Goal: Find specific page/section: Find specific page/section

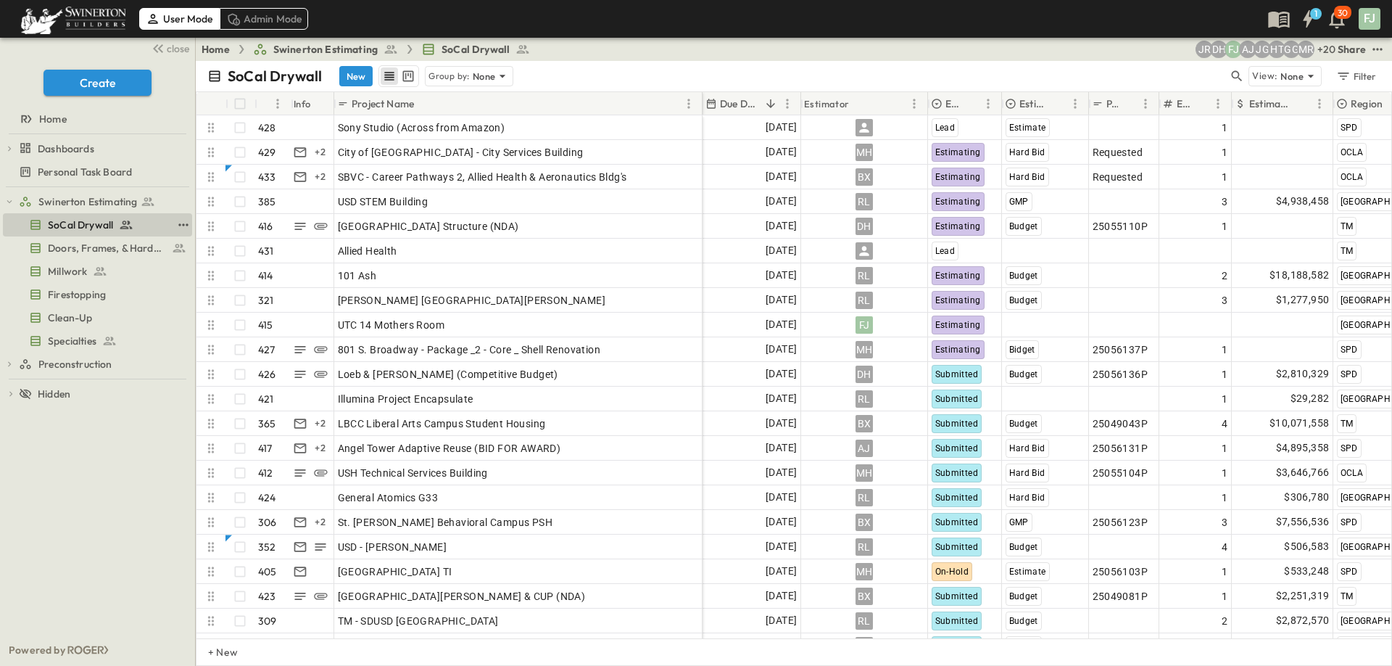
click at [75, 218] on span "SoCal Drywall" at bounding box center [80, 225] width 65 height 15
click at [185, 44] on span "close" at bounding box center [178, 48] width 22 height 15
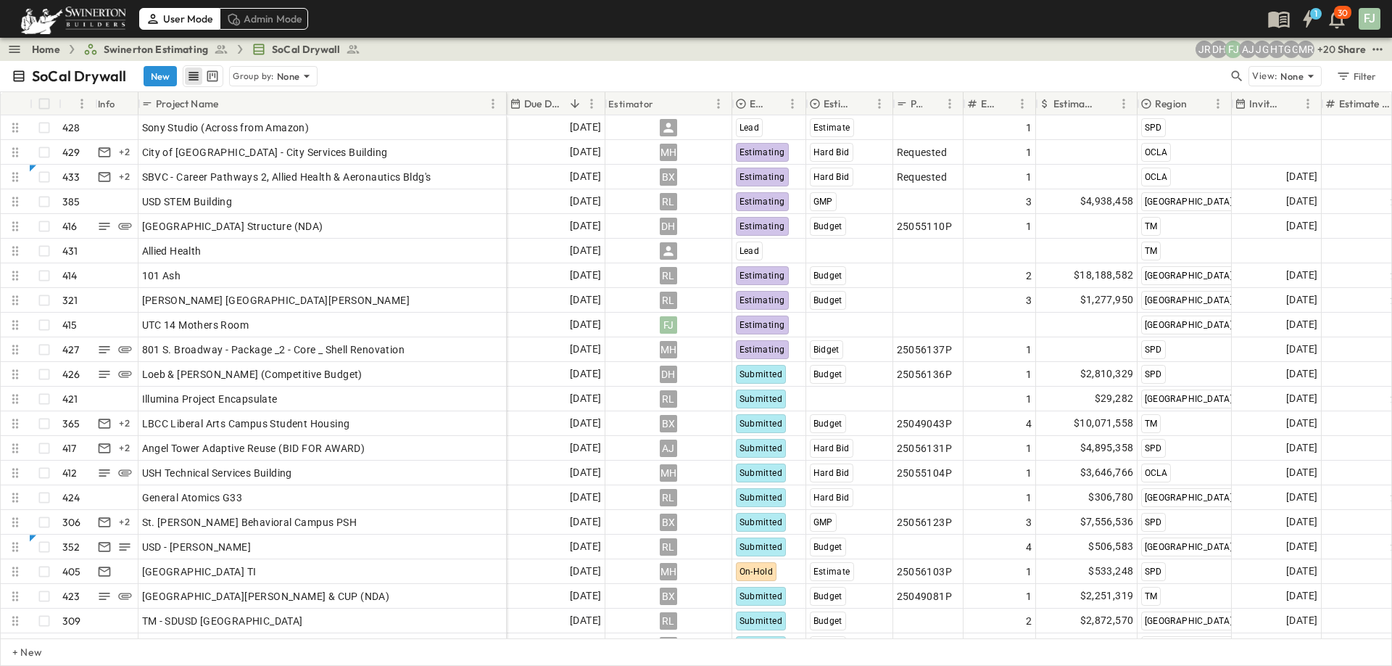
click at [766, 51] on div "Home Swinerton Estimating SoCal Drywall + 20 MR GG HT JG AJ FJ [PERSON_NAME] Sh…" at bounding box center [696, 49] width 1392 height 23
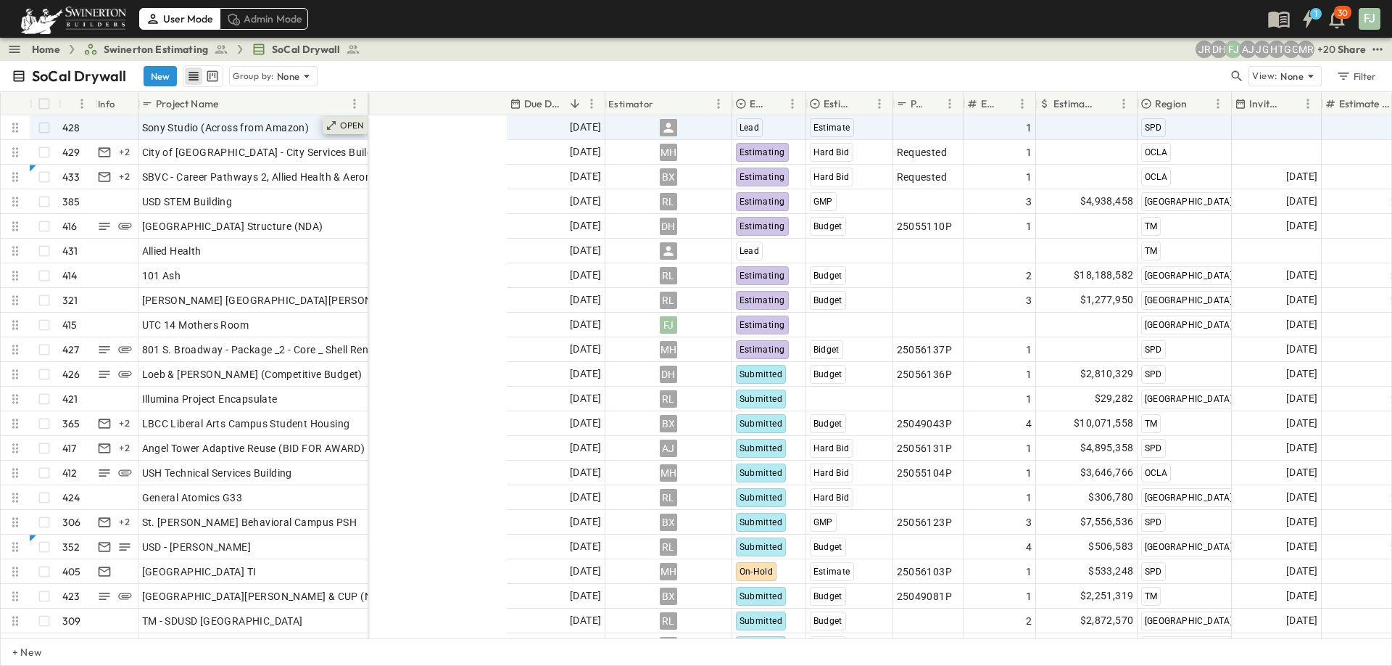
drag, startPoint x: 506, startPoint y: 98, endPoint x: 368, endPoint y: 117, distance: 139.8
click at [368, 117] on div "# Info Project Name Due Date Estimator Estimate Status Estimate Type P-Code Est…" at bounding box center [696, 365] width 1391 height 546
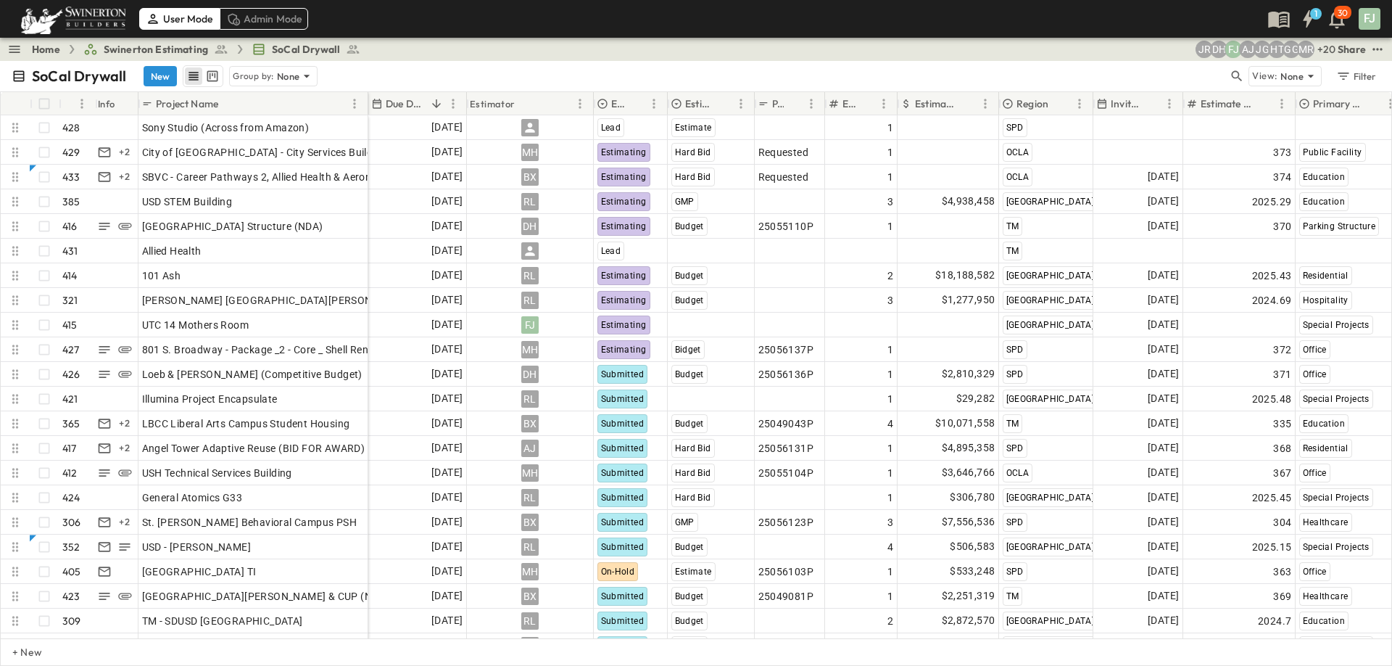
click at [621, 61] on div "SoCal Drywall New Group by: None View: None Filter" at bounding box center [696, 76] width 1392 height 30
click at [652, 49] on div "Home Swinerton Estimating SoCal Drywall + 20 MR GG HT JG AJ FJ [PERSON_NAME] Sh…" at bounding box center [696, 49] width 1392 height 23
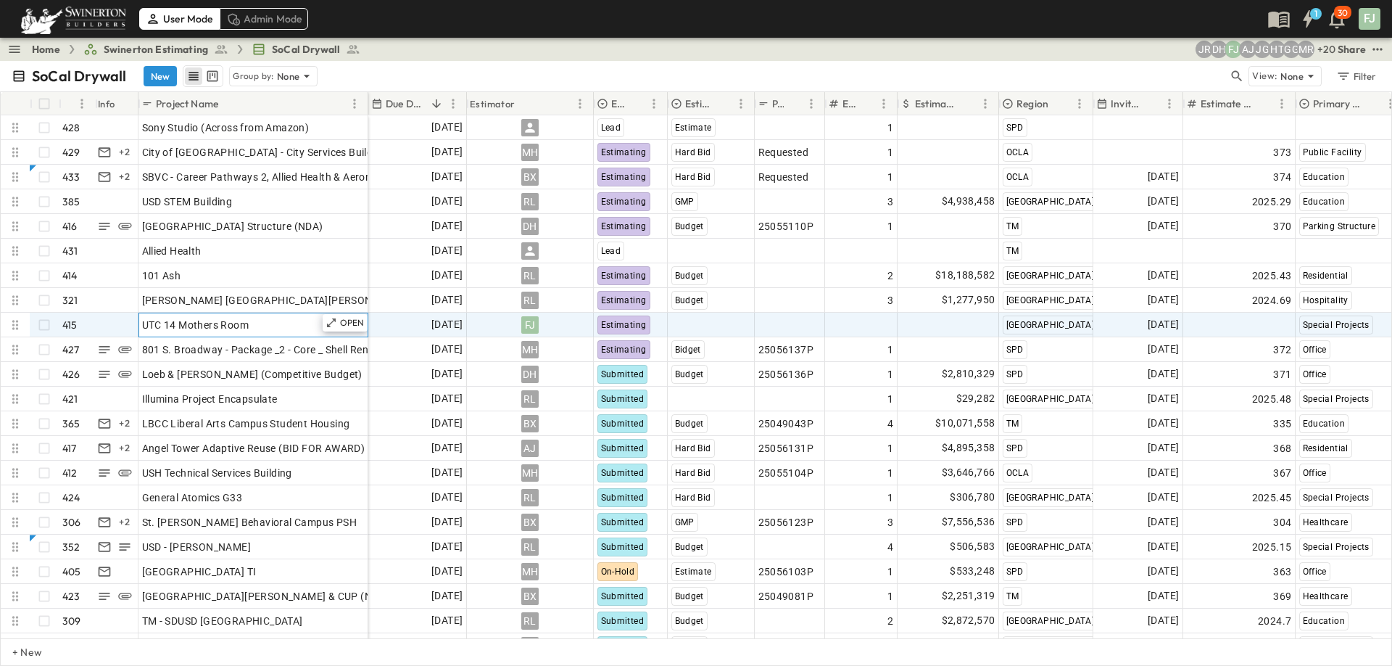
click at [294, 315] on div "UTC 14 Mothers Room" at bounding box center [253, 325] width 223 height 20
click at [353, 315] on div "OPEN" at bounding box center [345, 322] width 45 height 17
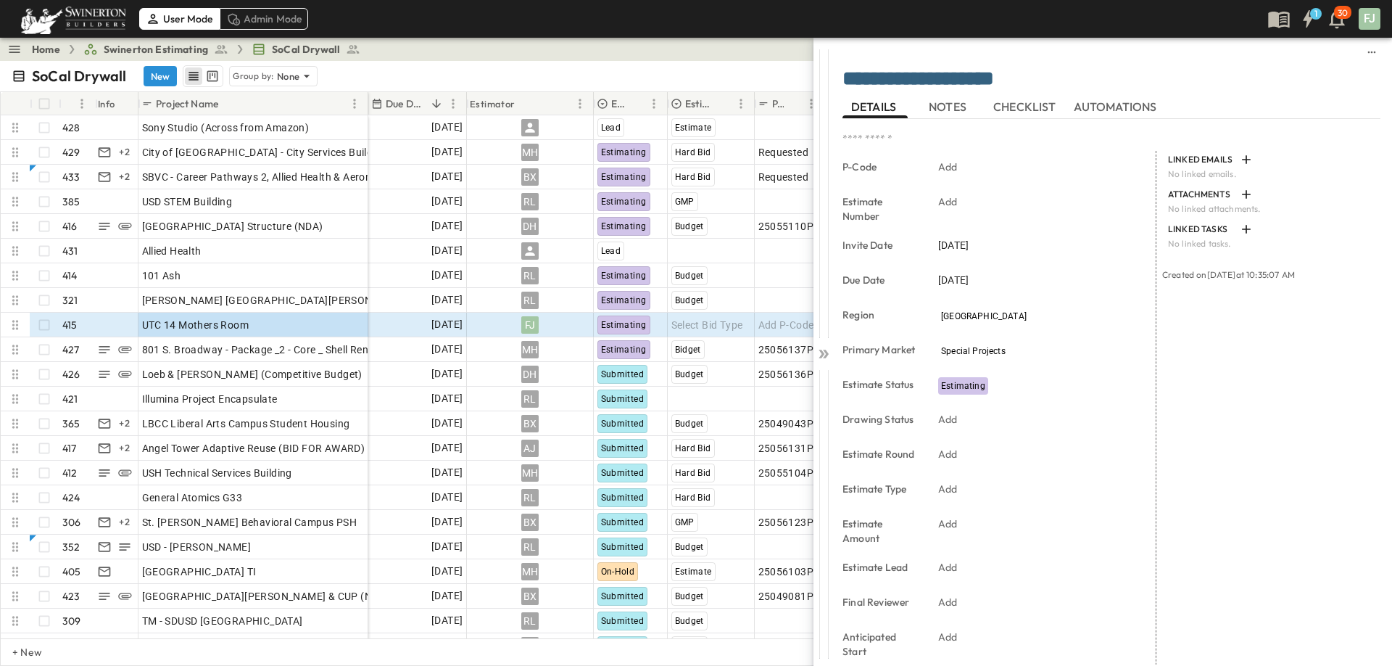
click at [948, 103] on span "NOTES" at bounding box center [949, 106] width 41 height 13
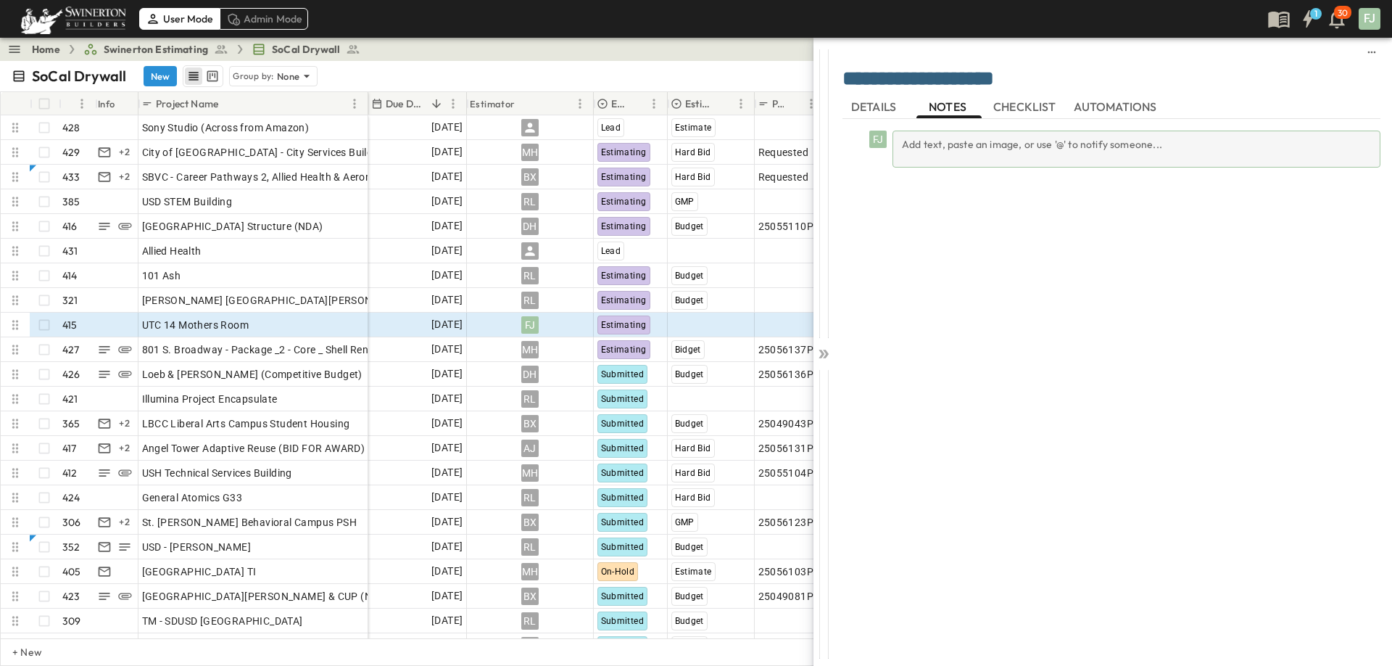
click at [1063, 144] on div "Add text, paste an image, or use '@' to notify someone..." at bounding box center [1137, 149] width 488 height 37
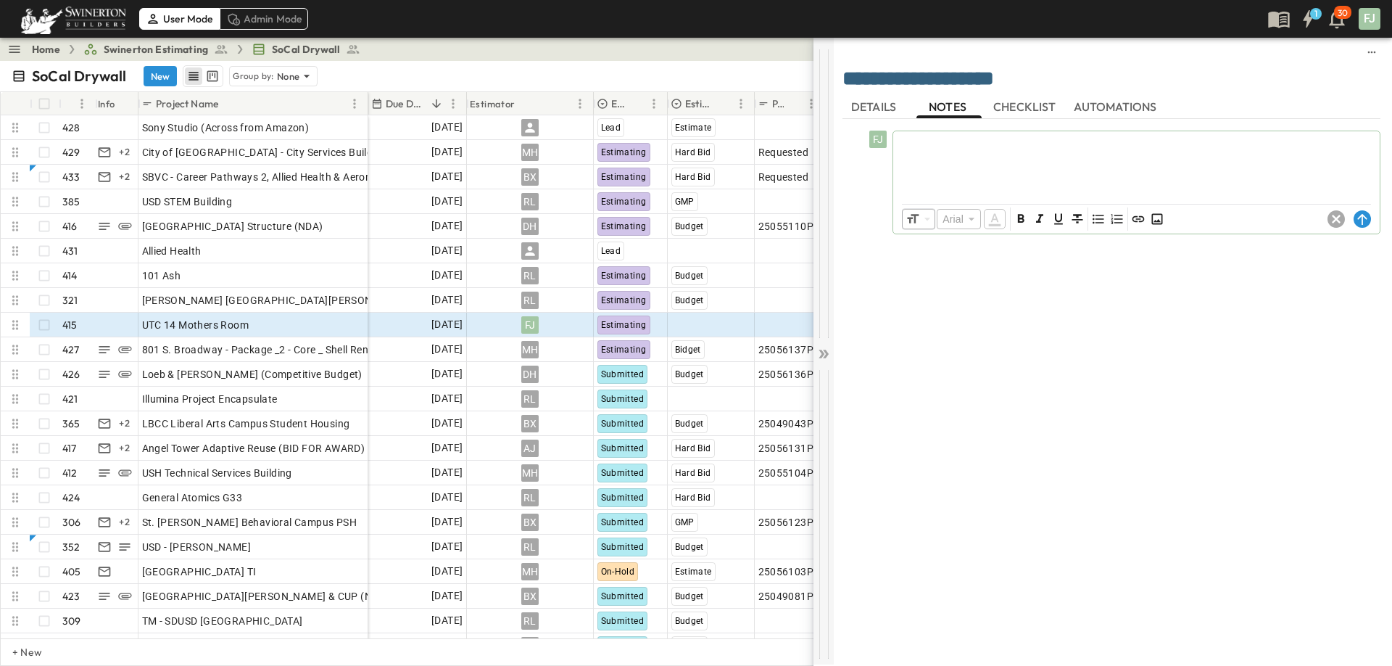
click at [826, 349] on icon at bounding box center [826, 353] width 6 height 9
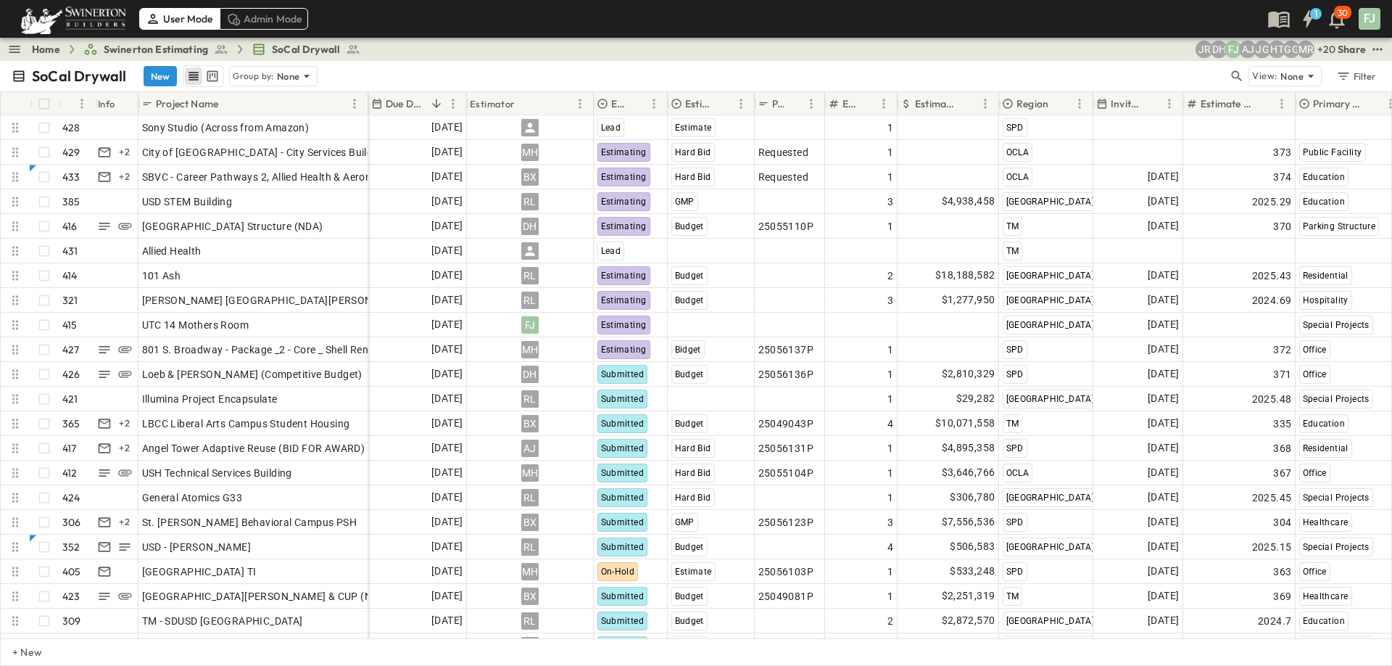
click at [337, 45] on div "Home Swinerton Estimating SoCal Drywall + 20 MR GG HT JG AJ FJ [PERSON_NAME] Sh…" at bounding box center [696, 49] width 1392 height 23
click at [483, 61] on div "SoCal Drywall New Group by: None View: None Filter" at bounding box center [696, 76] width 1392 height 30
click at [406, 49] on div "Home Swinerton Estimating SoCal Drywall + 20 MR GG HT JG AJ FJ [PERSON_NAME] Sh…" at bounding box center [696, 49] width 1392 height 23
click at [413, 65] on div "SoCal Drywall New Group by: None" at bounding box center [620, 76] width 1217 height 22
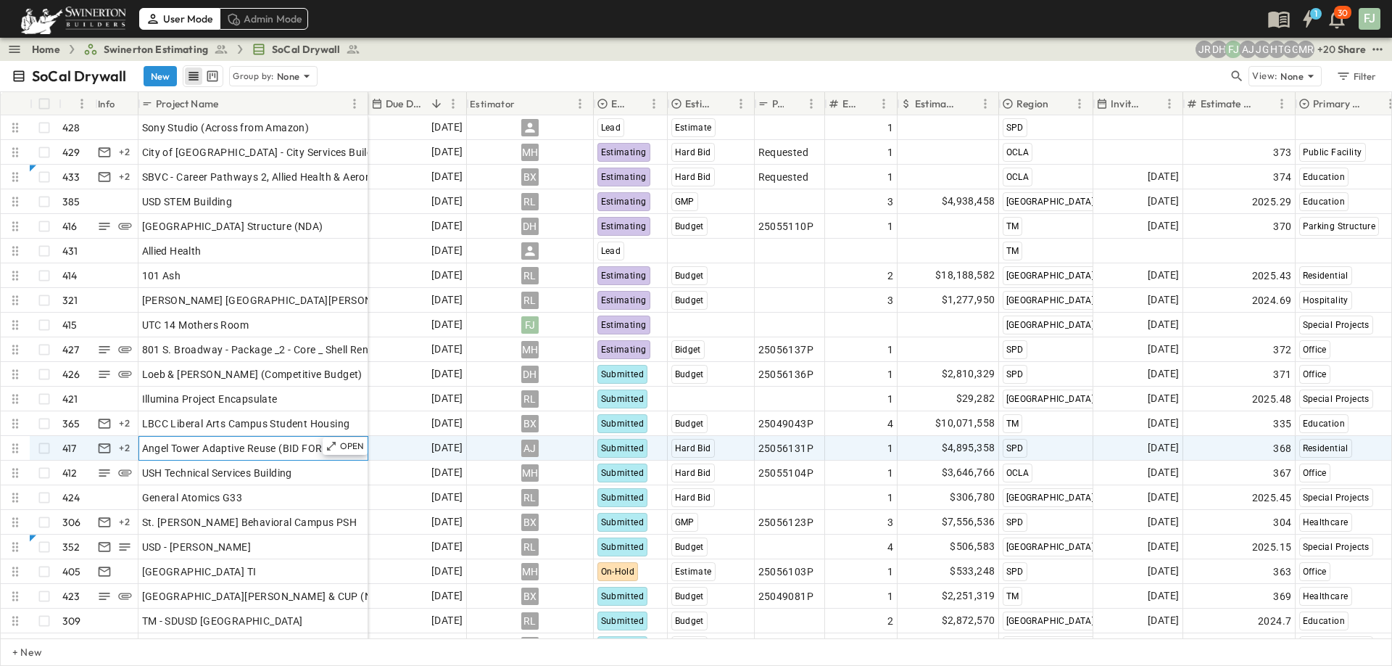
click at [255, 441] on span "Angel Tower Adaptive Reuse (BID FOR AWARD)" at bounding box center [253, 448] width 223 height 15
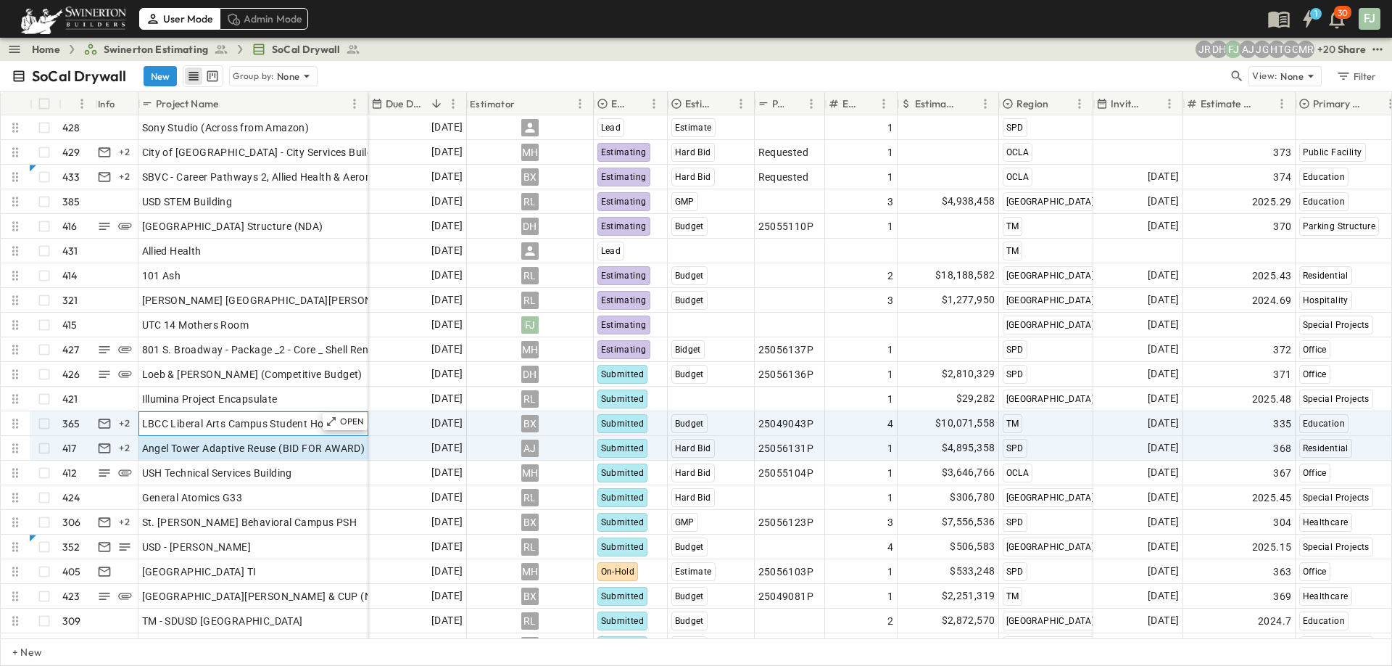
click at [227, 415] on div "LBCC Liberal Arts Campus Student Housing" at bounding box center [253, 423] width 223 height 20
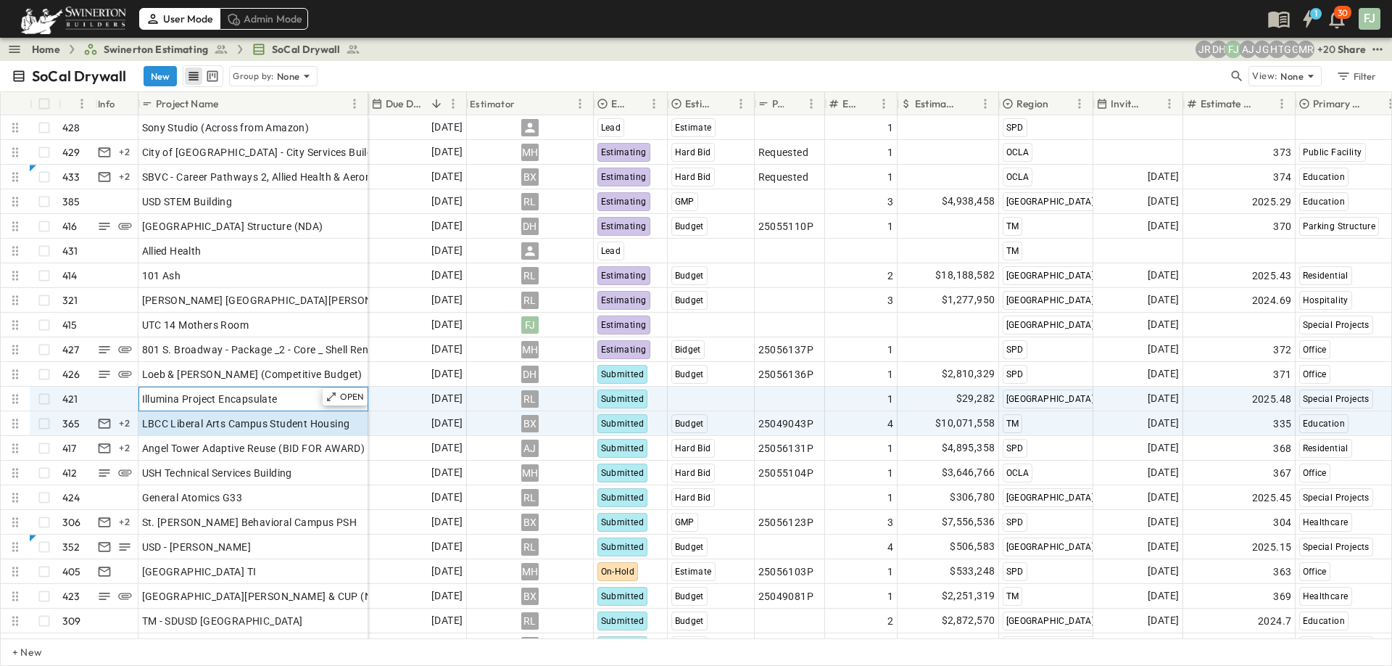
click at [193, 391] on div "Illumina Project Encapsulate" at bounding box center [253, 399] width 223 height 20
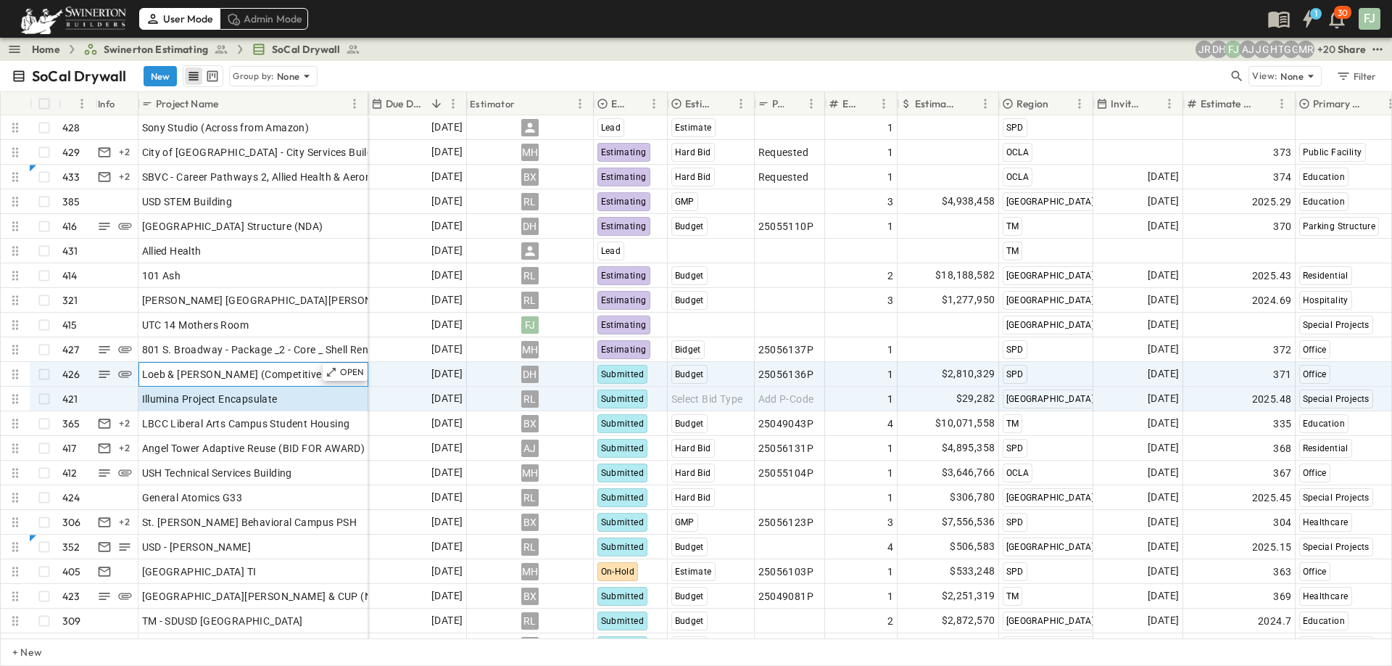
click at [157, 368] on div "Loeb & [PERSON_NAME] (Competitive Budget)" at bounding box center [253, 374] width 223 height 20
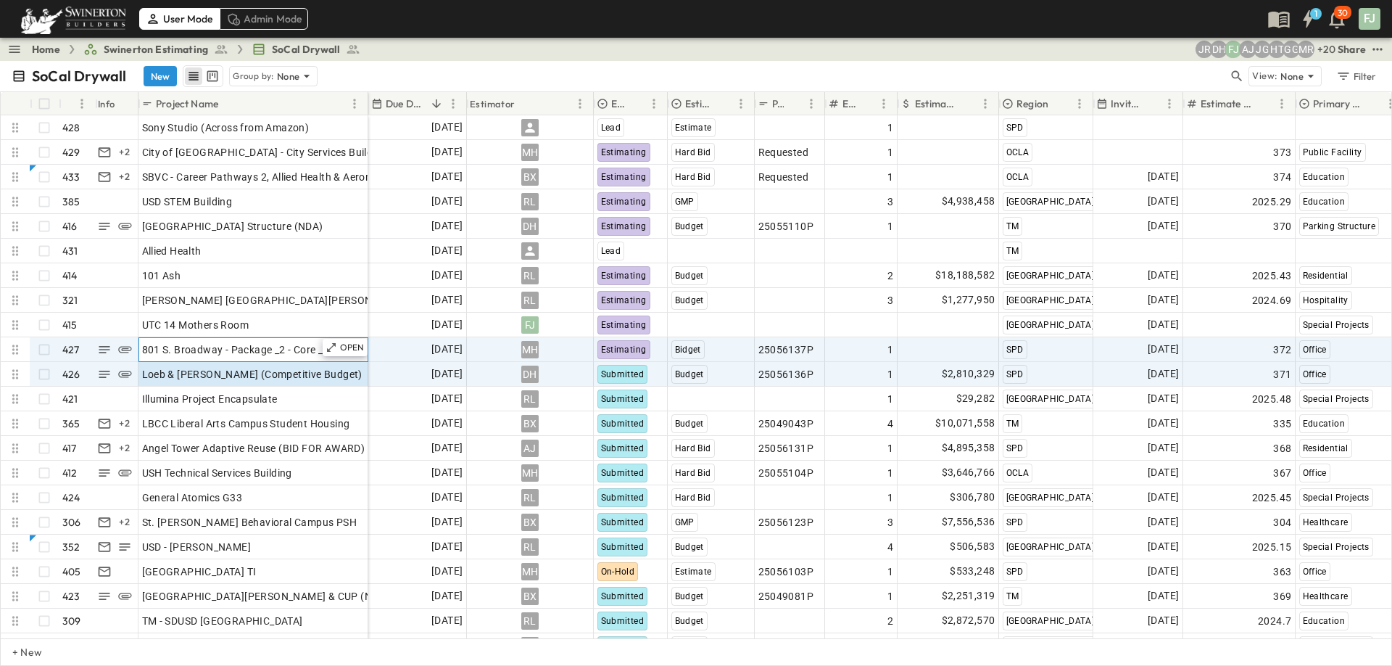
click at [158, 344] on div "801 S. Broadway - Package _2 - Core _ Shell Renovation" at bounding box center [253, 349] width 223 height 20
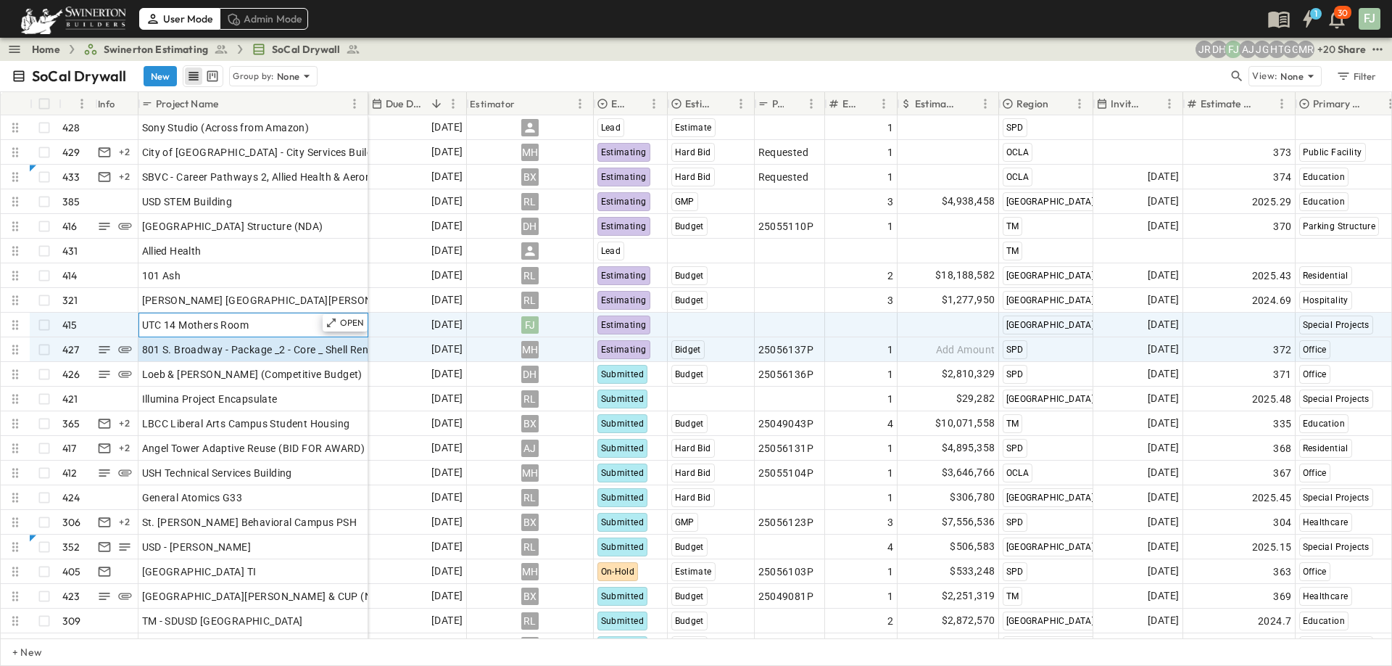
click at [211, 319] on div "UTC 14 Mothers Room" at bounding box center [253, 325] width 223 height 20
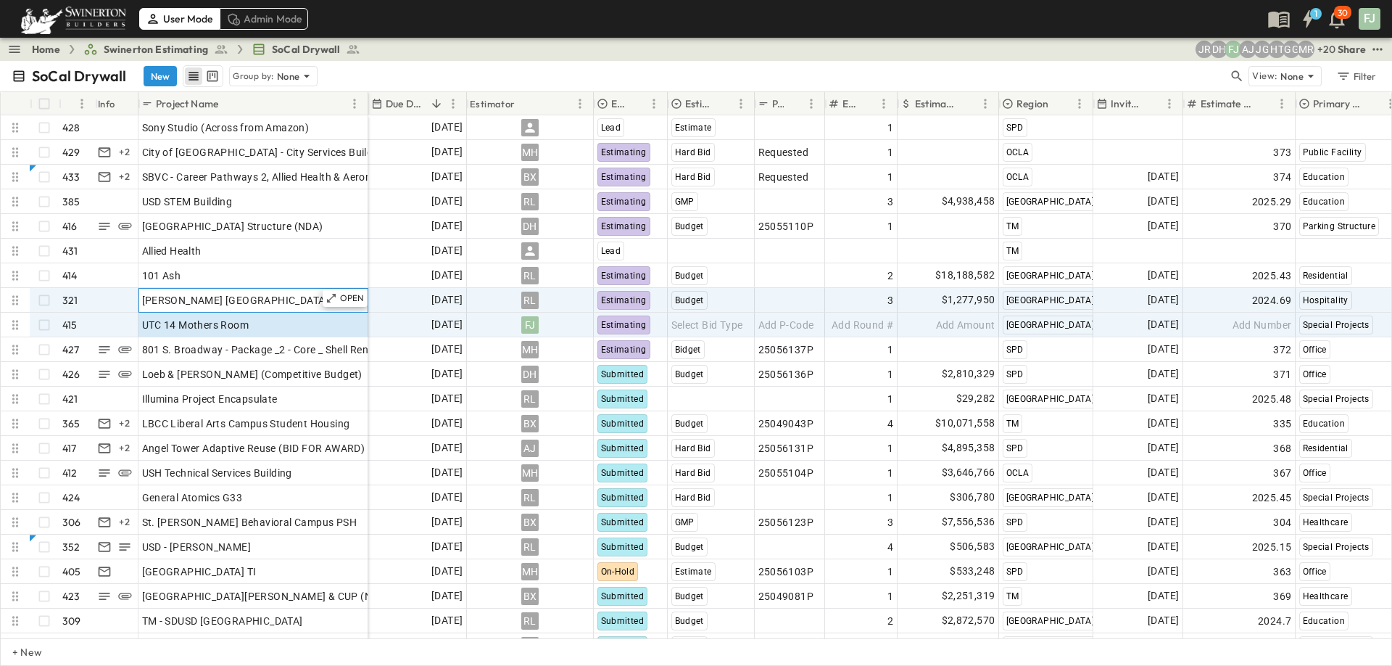
click at [223, 291] on div "[PERSON_NAME] [GEOGRAPHIC_DATA][PERSON_NAME]" at bounding box center [253, 300] width 223 height 20
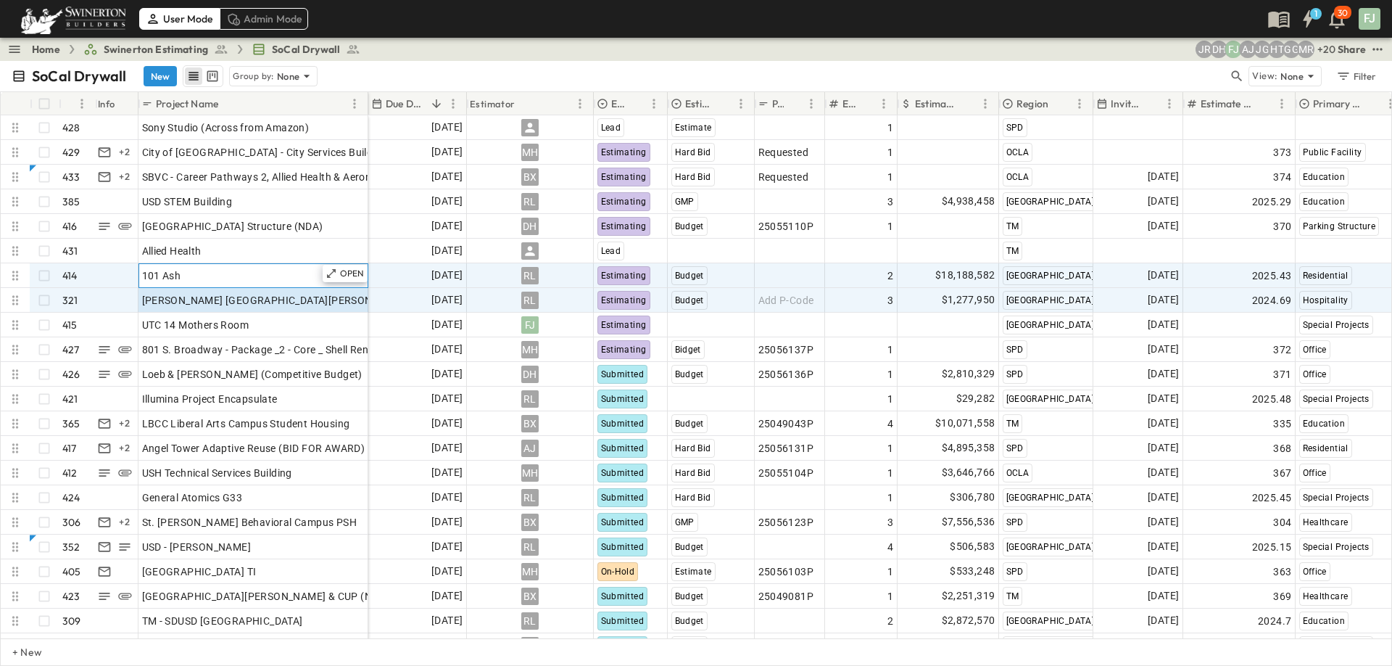
click at [199, 265] on div "101 Ash" at bounding box center [253, 275] width 223 height 20
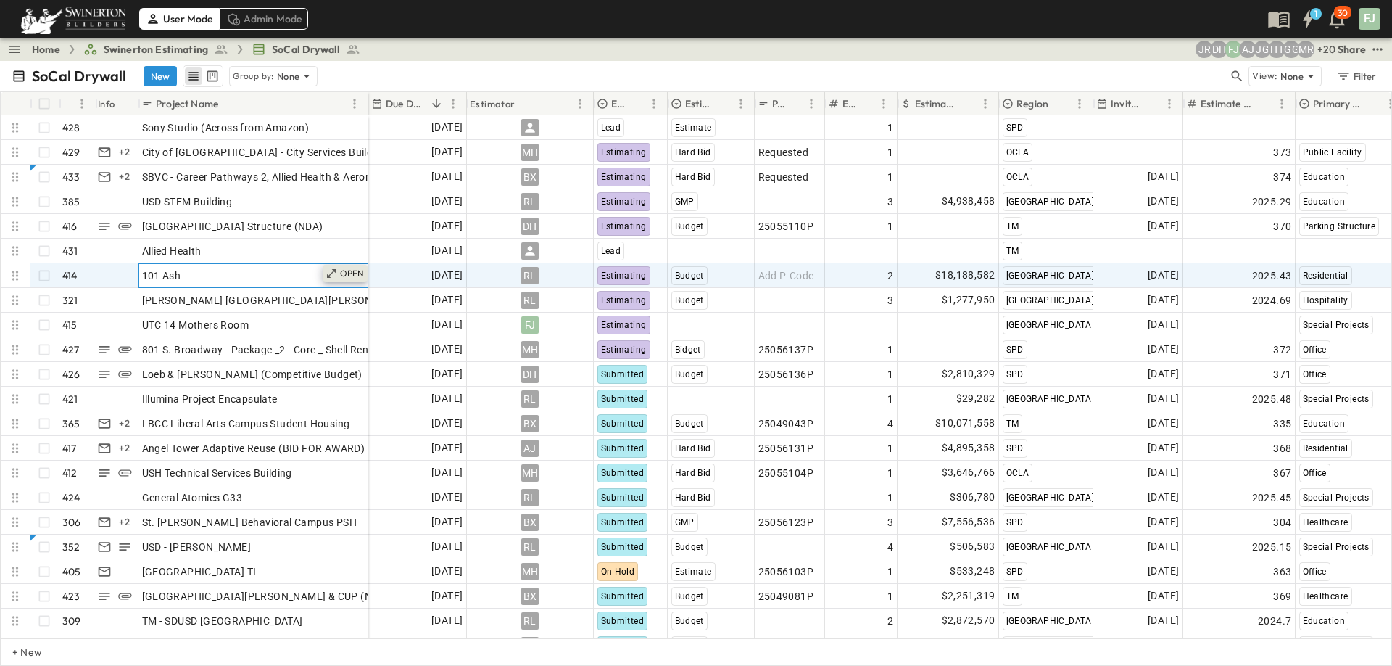
click at [354, 268] on p "OPEN" at bounding box center [352, 274] width 25 height 12
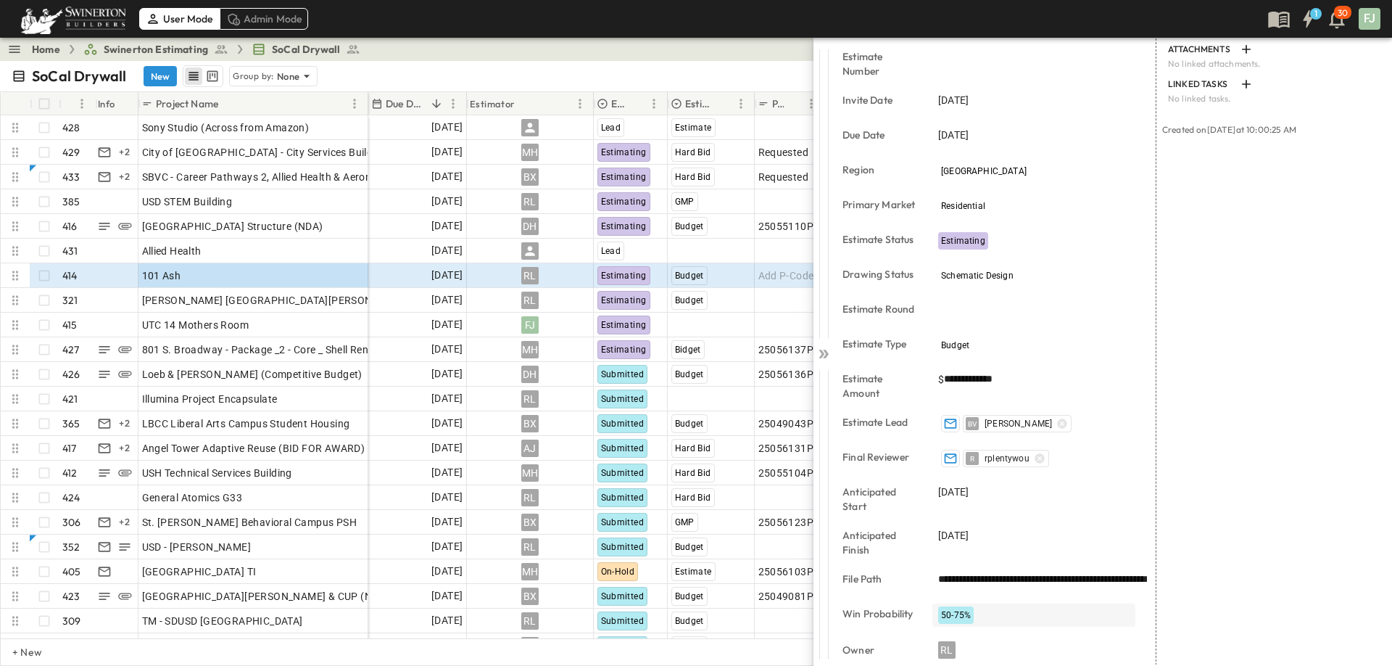
scroll to position [175, 0]
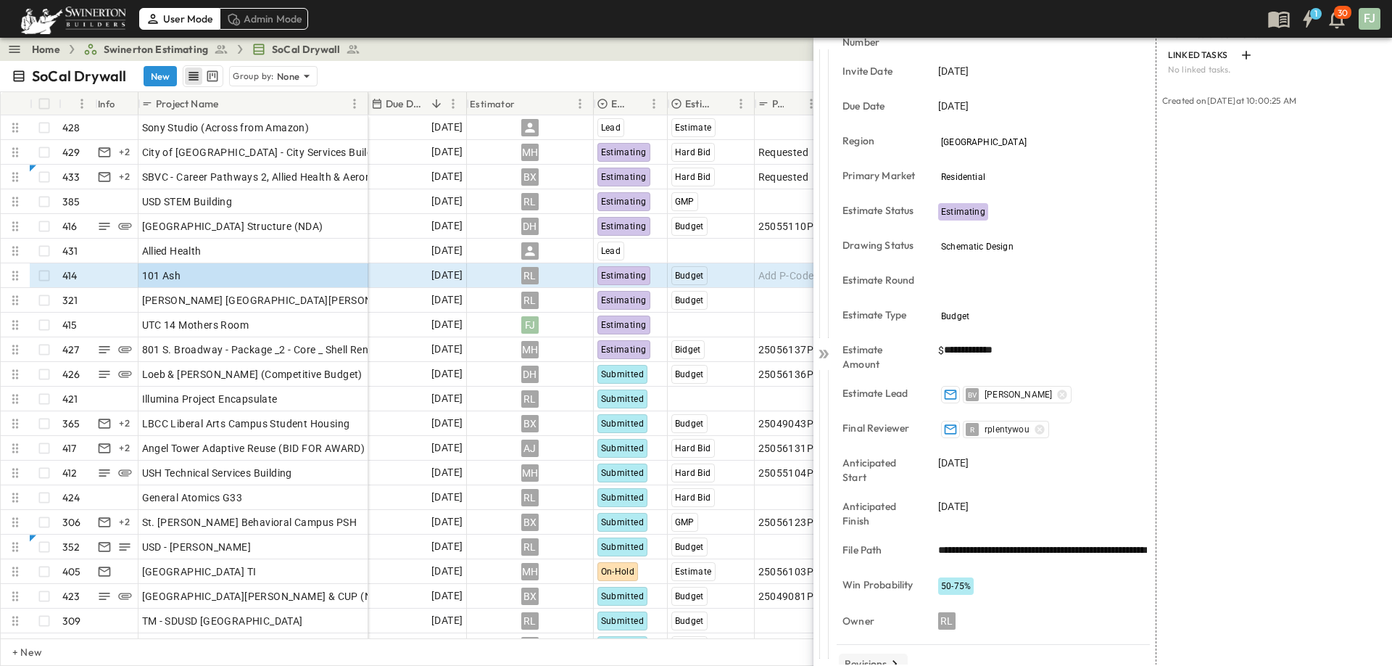
click at [873, 656] on p "Revisions" at bounding box center [866, 663] width 43 height 15
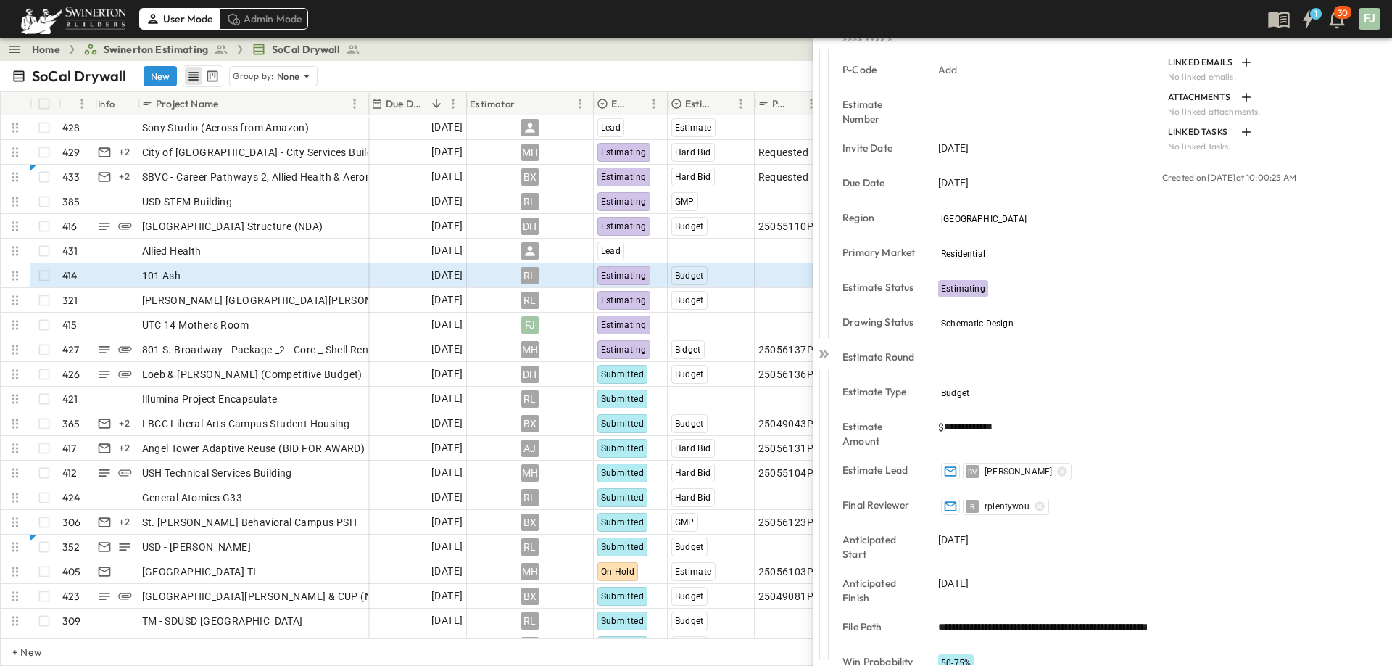
scroll to position [254, 0]
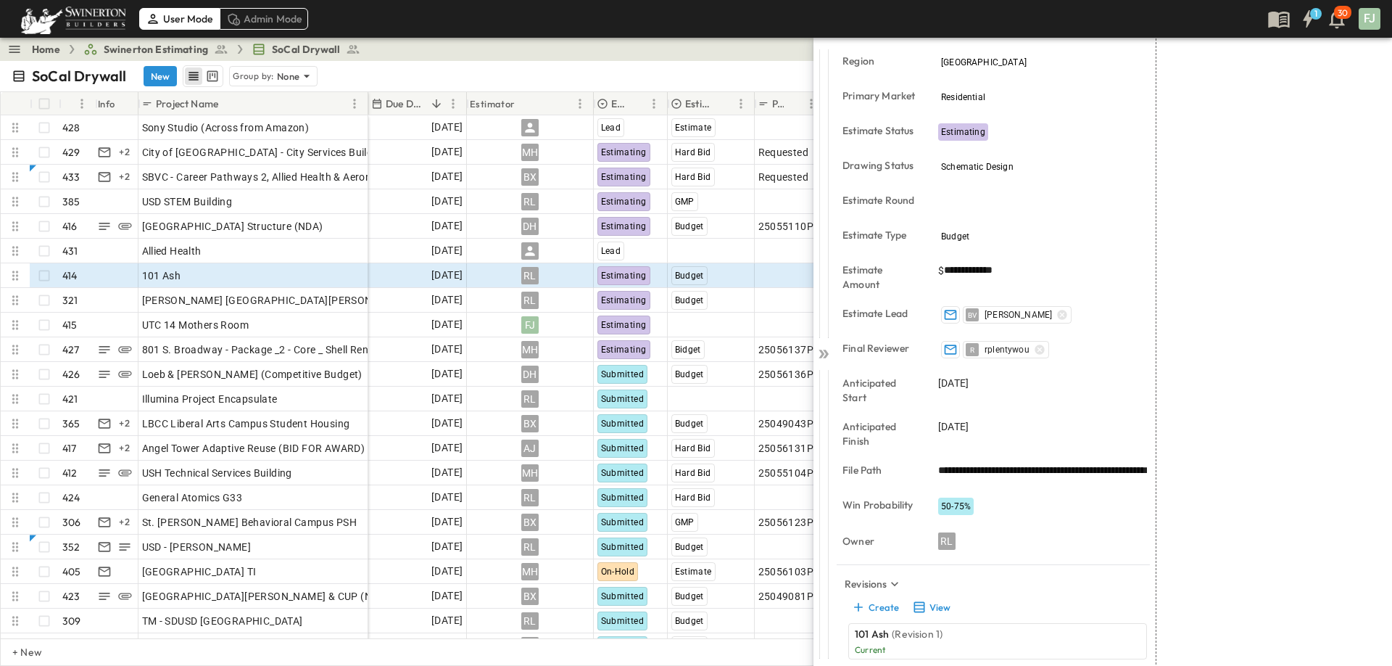
click at [970, 665] on div "101 Ash (Original)" at bounding box center [986, 675] width 262 height 15
click at [918, 597] on button "View" at bounding box center [931, 607] width 46 height 20
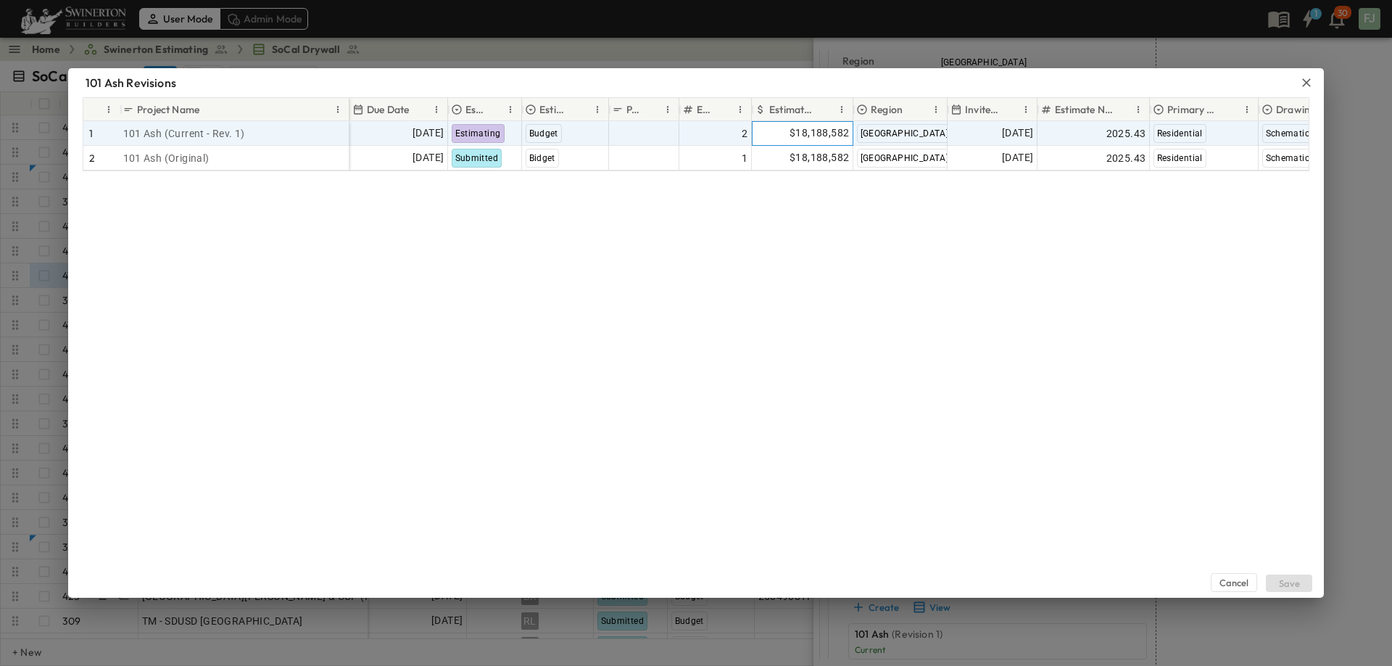
click at [812, 128] on span "$18,188,582" at bounding box center [819, 133] width 59 height 17
drag, startPoint x: 812, startPoint y: 128, endPoint x: 747, endPoint y: 115, distance: 66.5
click at [764, 125] on input "********" at bounding box center [805, 132] width 82 height 15
type input "*"
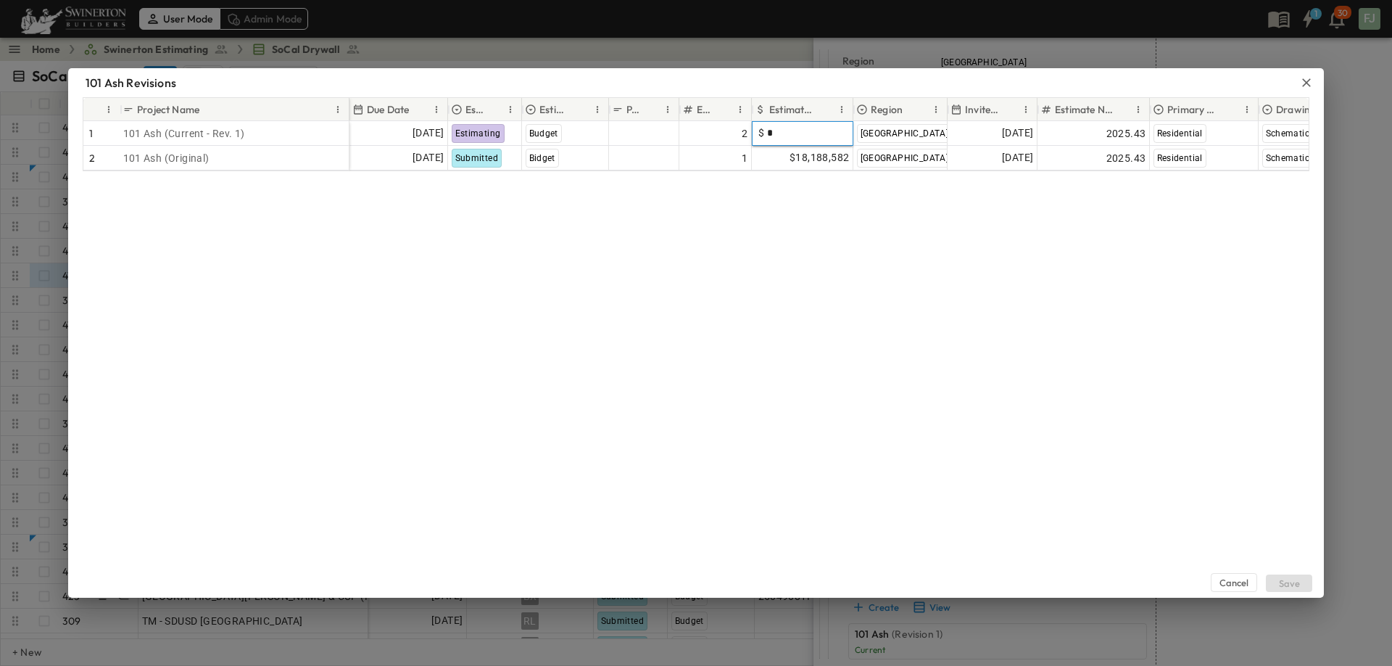
drag, startPoint x: 974, startPoint y: 373, endPoint x: 998, endPoint y: 406, distance: 41.0
click at [974, 373] on div "Cancel Save" at bounding box center [696, 384] width 1256 height 426
click at [1129, 466] on div "Cancel Save" at bounding box center [696, 384] width 1256 height 426
click at [1301, 589] on button "Save" at bounding box center [1289, 582] width 46 height 17
type input "****"
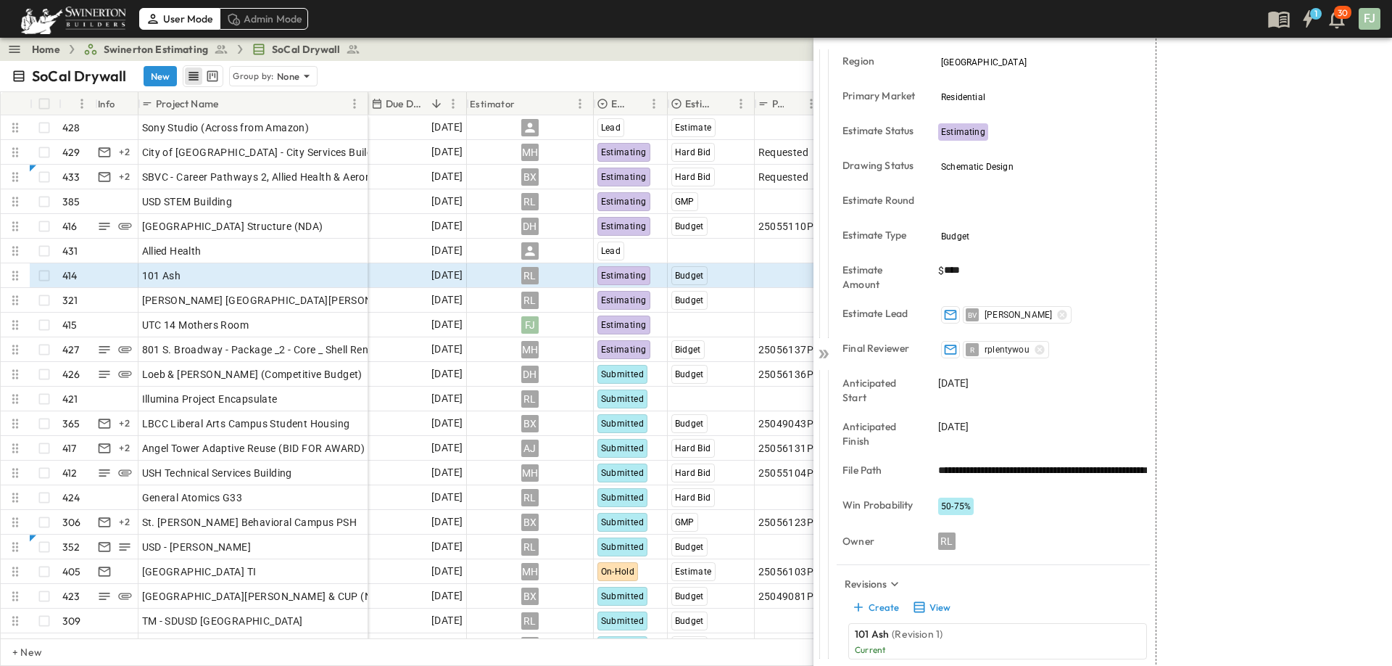
click at [835, 355] on div "**********" at bounding box center [1113, 351] width 558 height 626
click at [829, 352] on div at bounding box center [824, 351] width 20 height 626
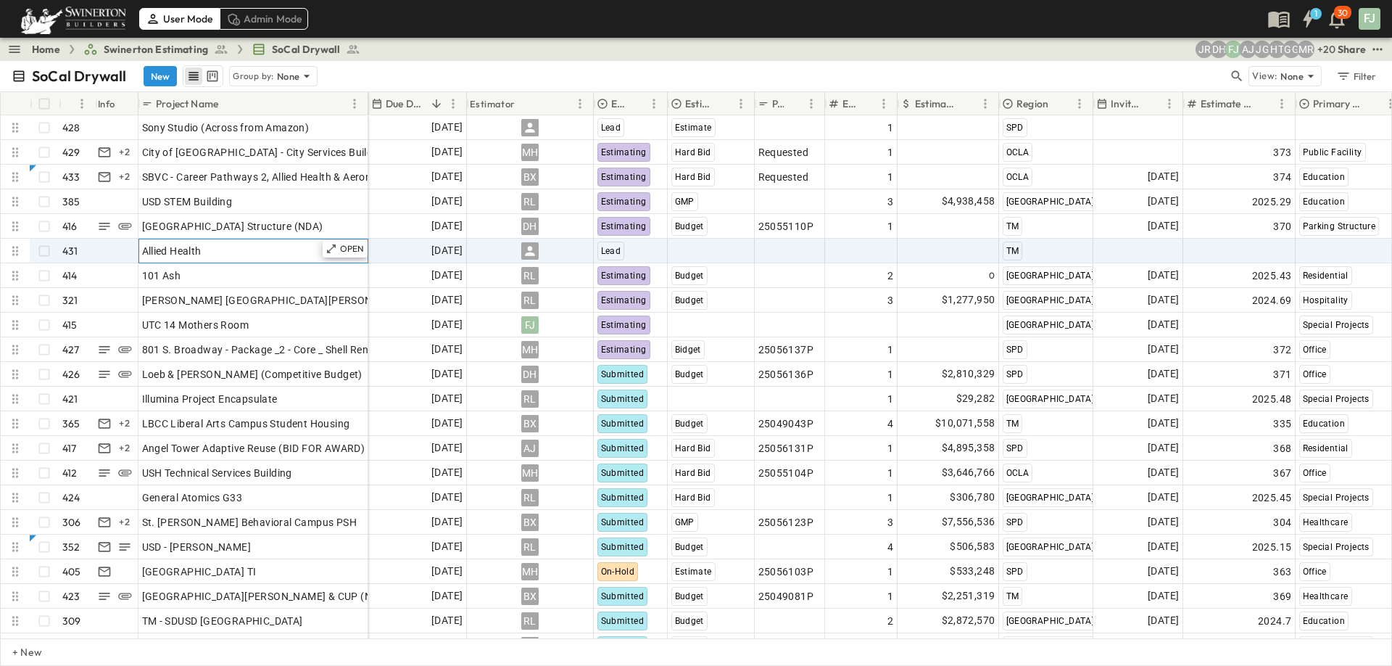
click at [231, 241] on div "Allied Health" at bounding box center [253, 251] width 223 height 20
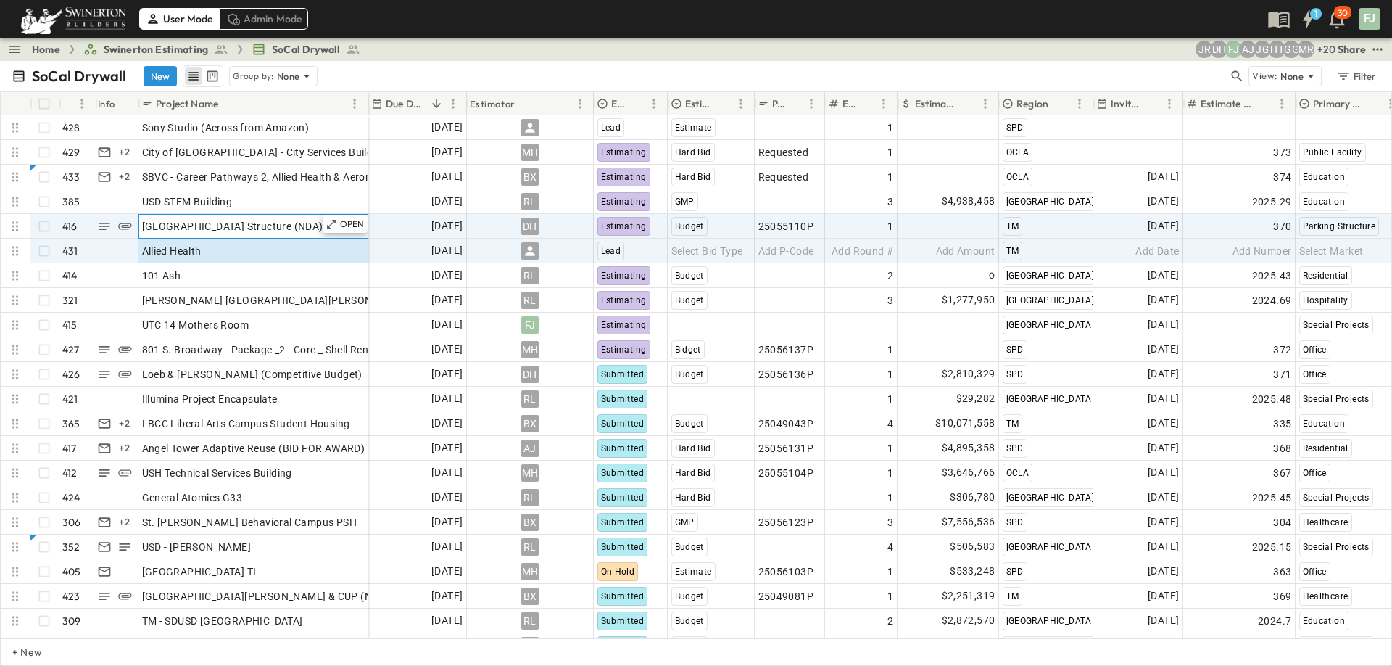
click at [246, 221] on div "[GEOGRAPHIC_DATA] Structure (NDA)" at bounding box center [253, 226] width 223 height 20
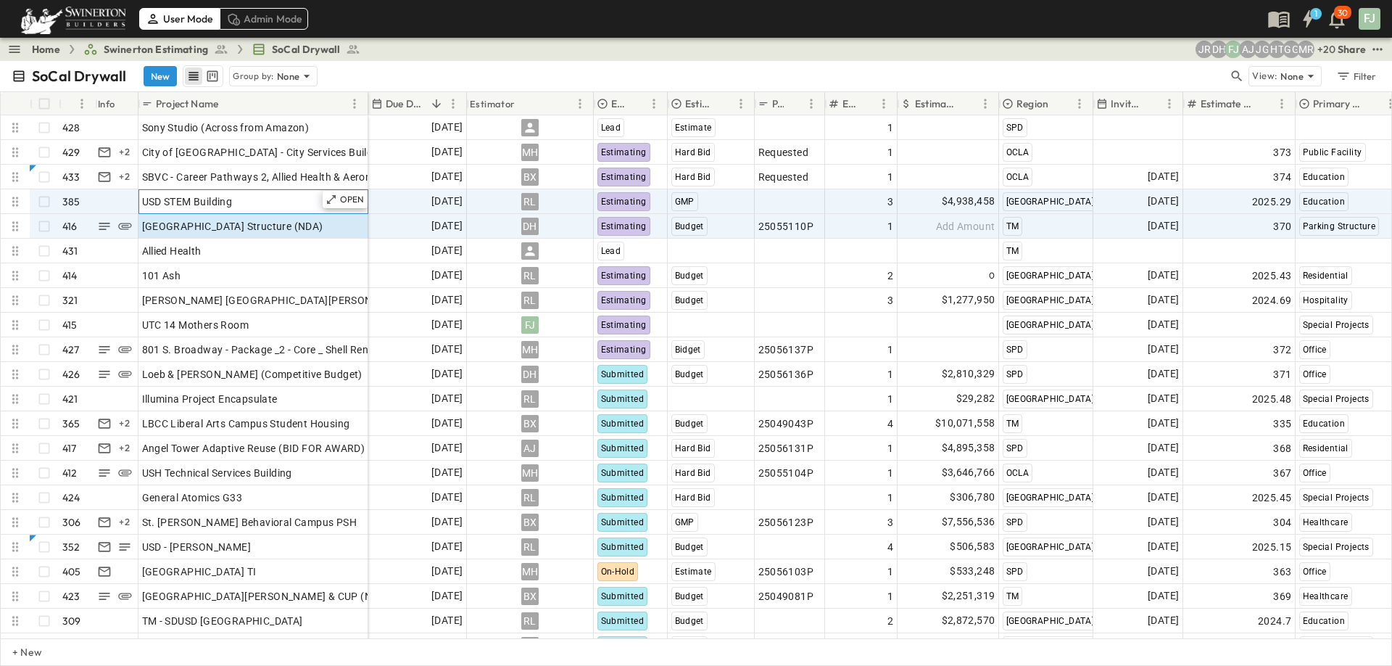
click at [209, 191] on div "USD STEM Building" at bounding box center [253, 201] width 223 height 20
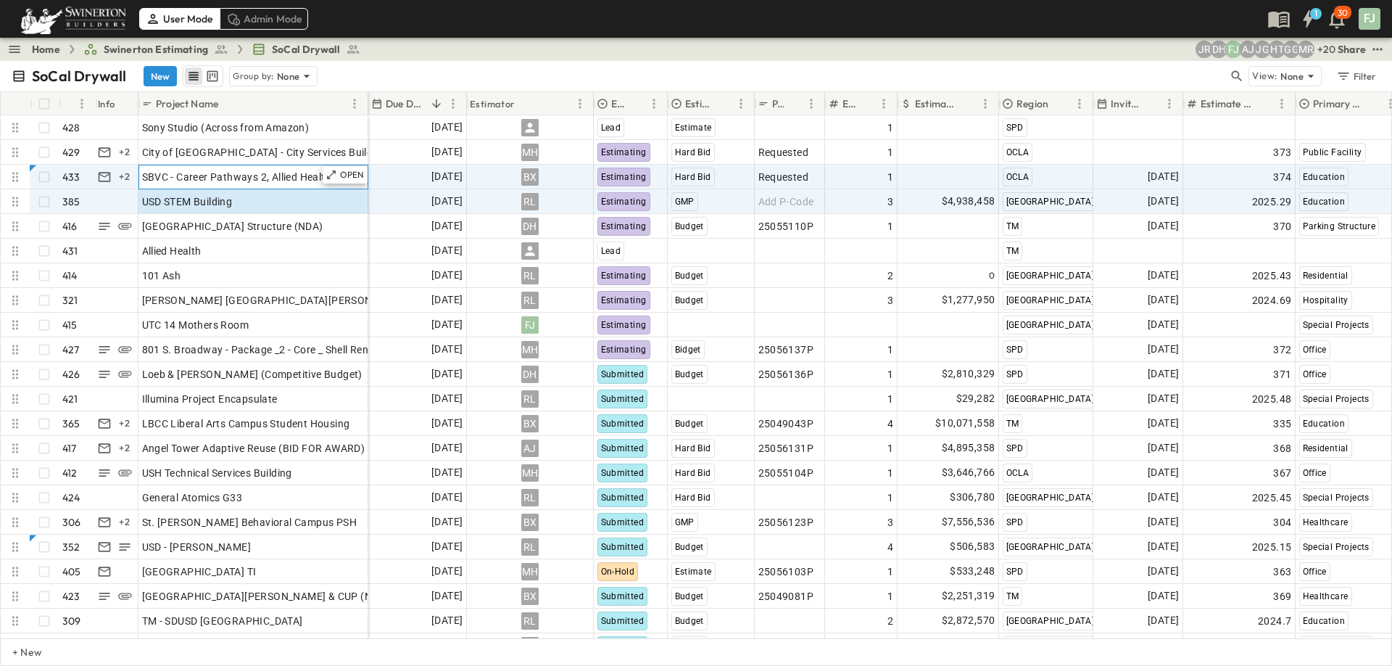
click at [207, 170] on span "SBVC - Career Pathways 2, Allied Health & Aeronautics Bldg's" at bounding box center [286, 177] width 289 height 15
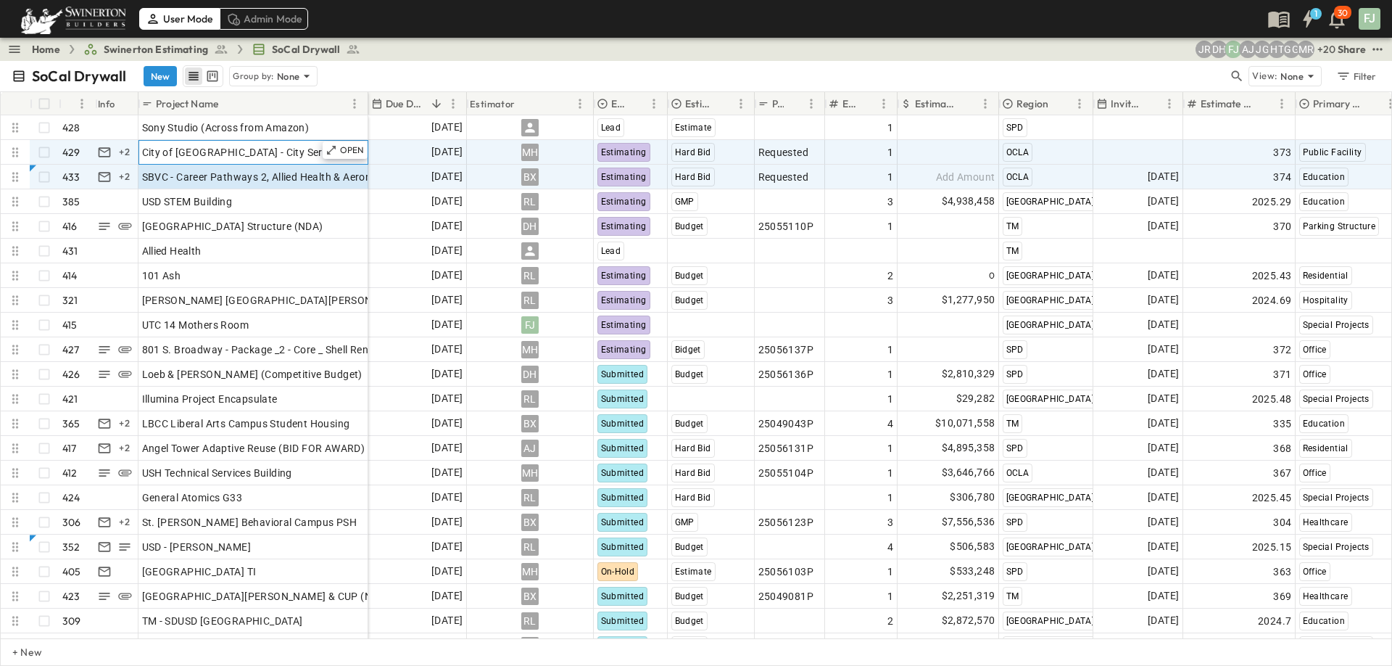
click at [257, 145] on div "City of [GEOGRAPHIC_DATA] - City Services Building" at bounding box center [253, 152] width 223 height 20
click at [258, 170] on span "SBVC - Career Pathways 2, Allied Health & Aeronautics Bldg's" at bounding box center [286, 177] width 289 height 15
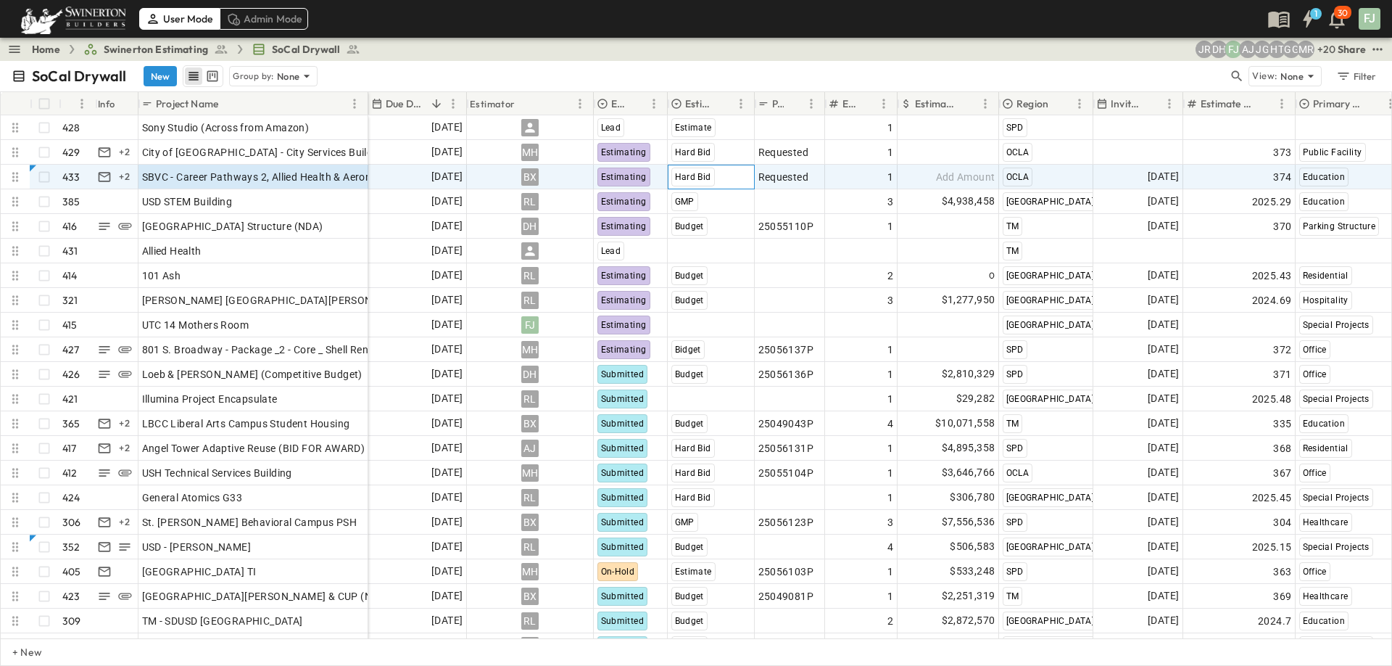
click at [731, 165] on div "Hard Bid" at bounding box center [711, 176] width 86 height 23
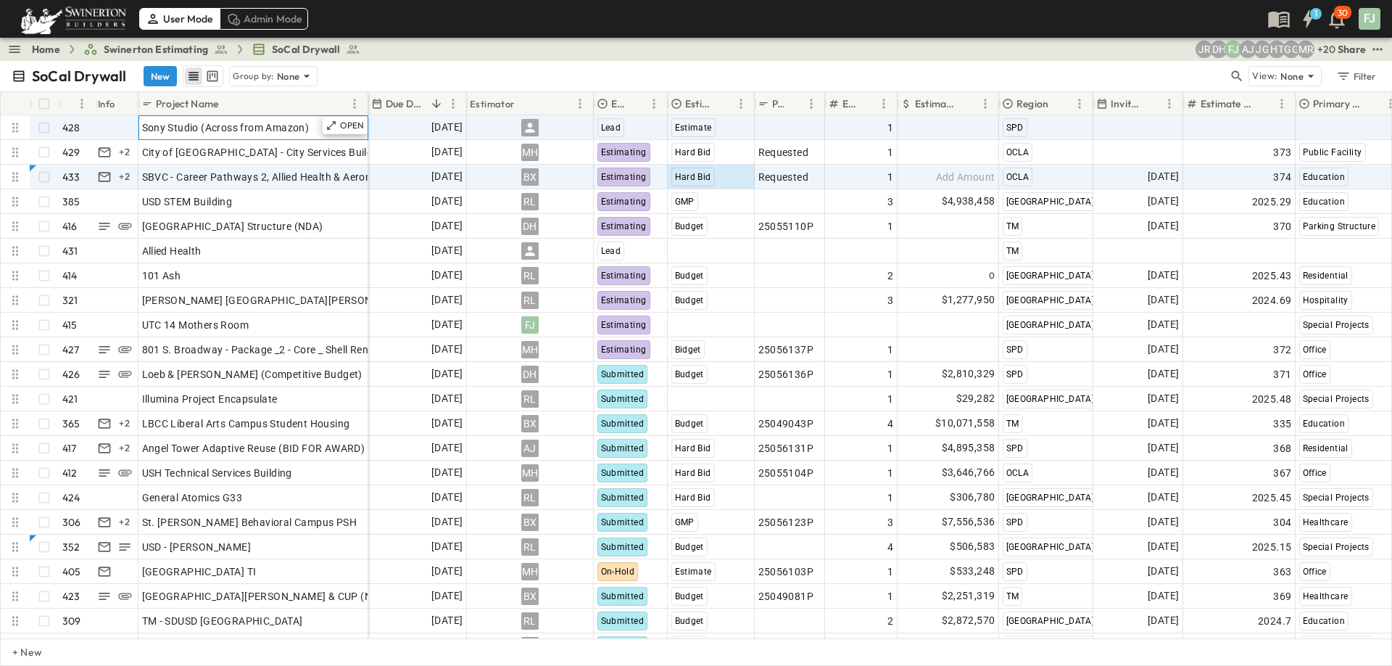
click at [271, 120] on div "Sony Studio (Across from Amazon)" at bounding box center [253, 127] width 223 height 20
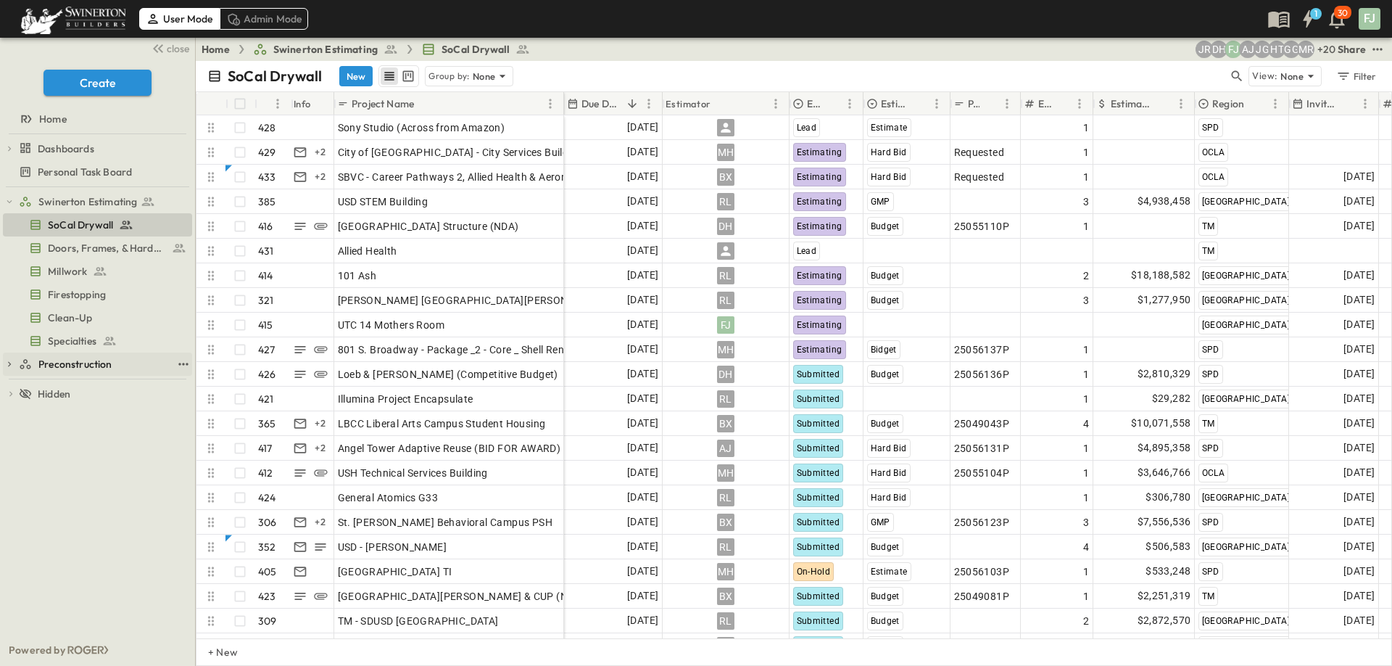
click at [68, 357] on span "Preconstruction" at bounding box center [75, 364] width 74 height 15
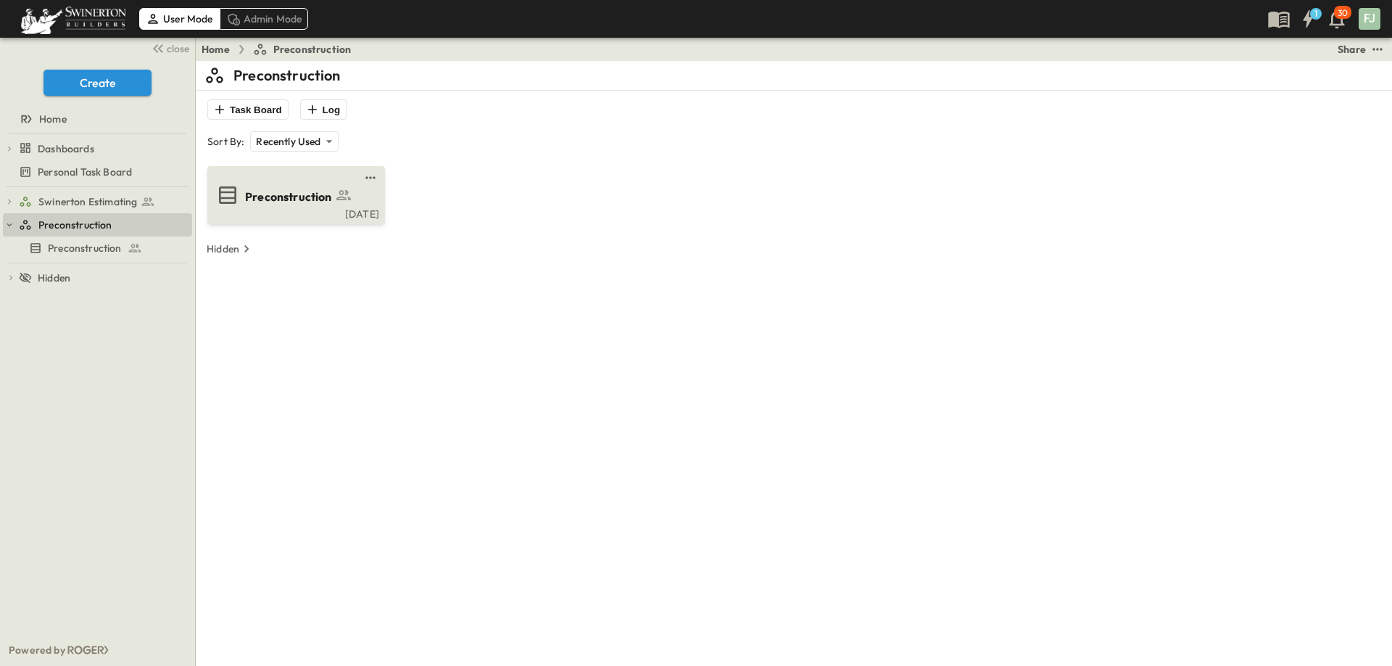
click at [271, 177] on div "Preconstruction [DATE]" at bounding box center [296, 195] width 178 height 58
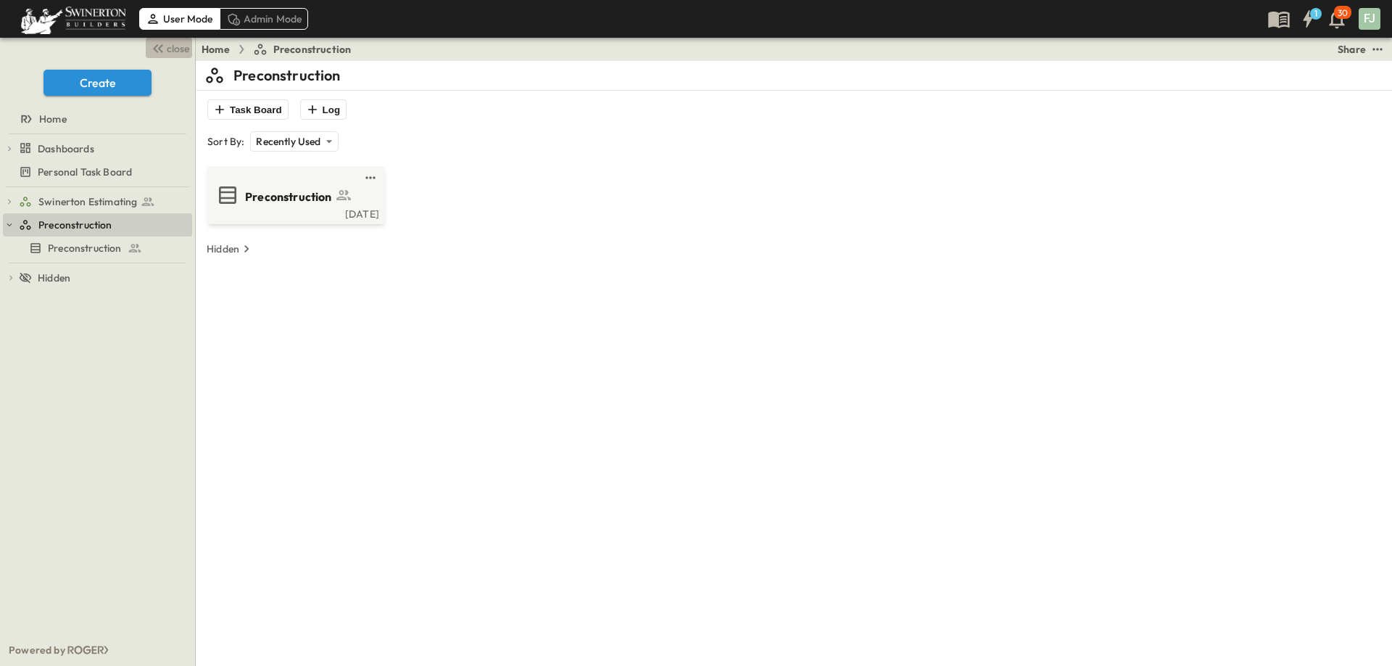
click at [172, 41] on span "close" at bounding box center [178, 48] width 22 height 15
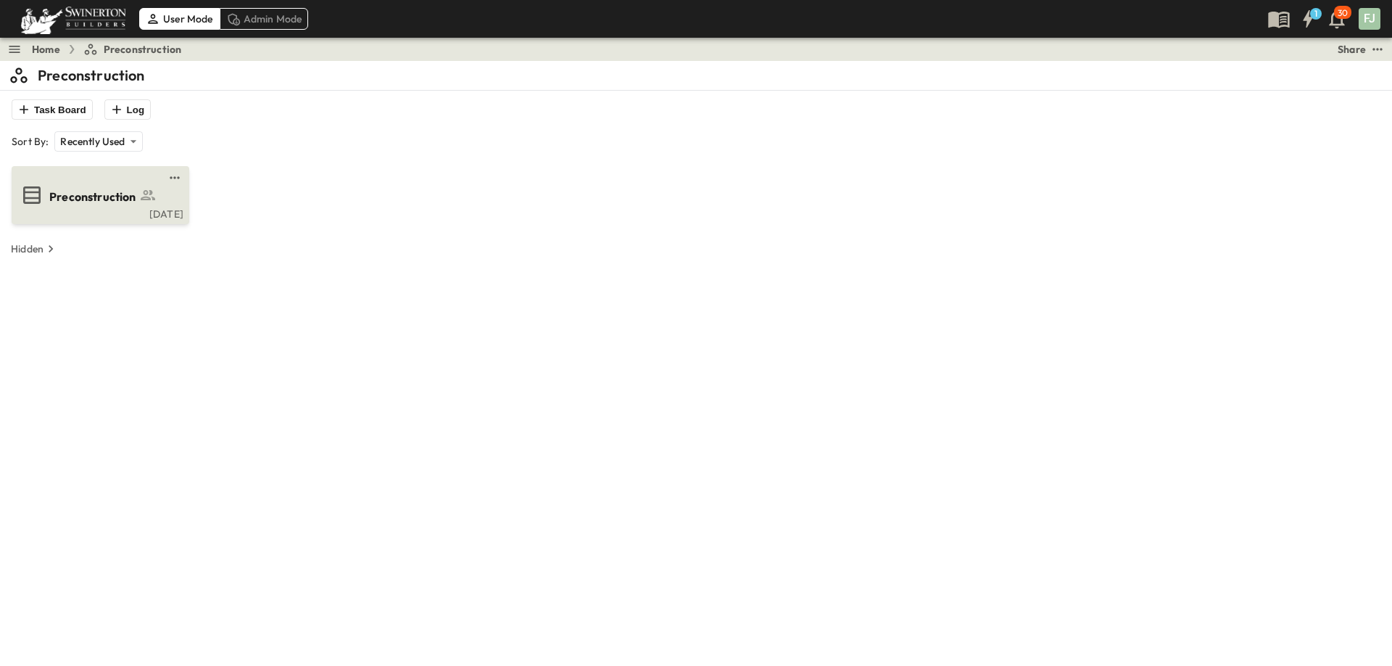
click at [68, 183] on div "Preconstruction" at bounding box center [98, 194] width 157 height 23
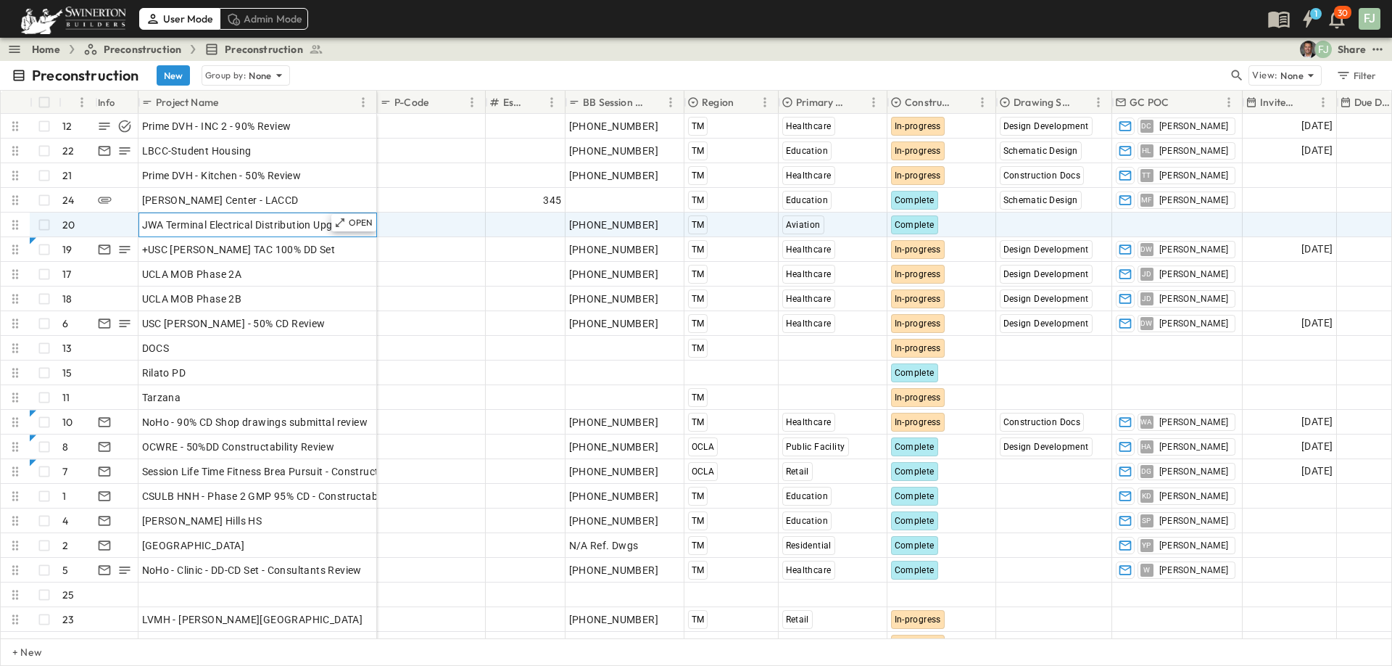
click at [243, 218] on div "JWA Terminal Electrical Distribution Upgrades" at bounding box center [257, 225] width 231 height 20
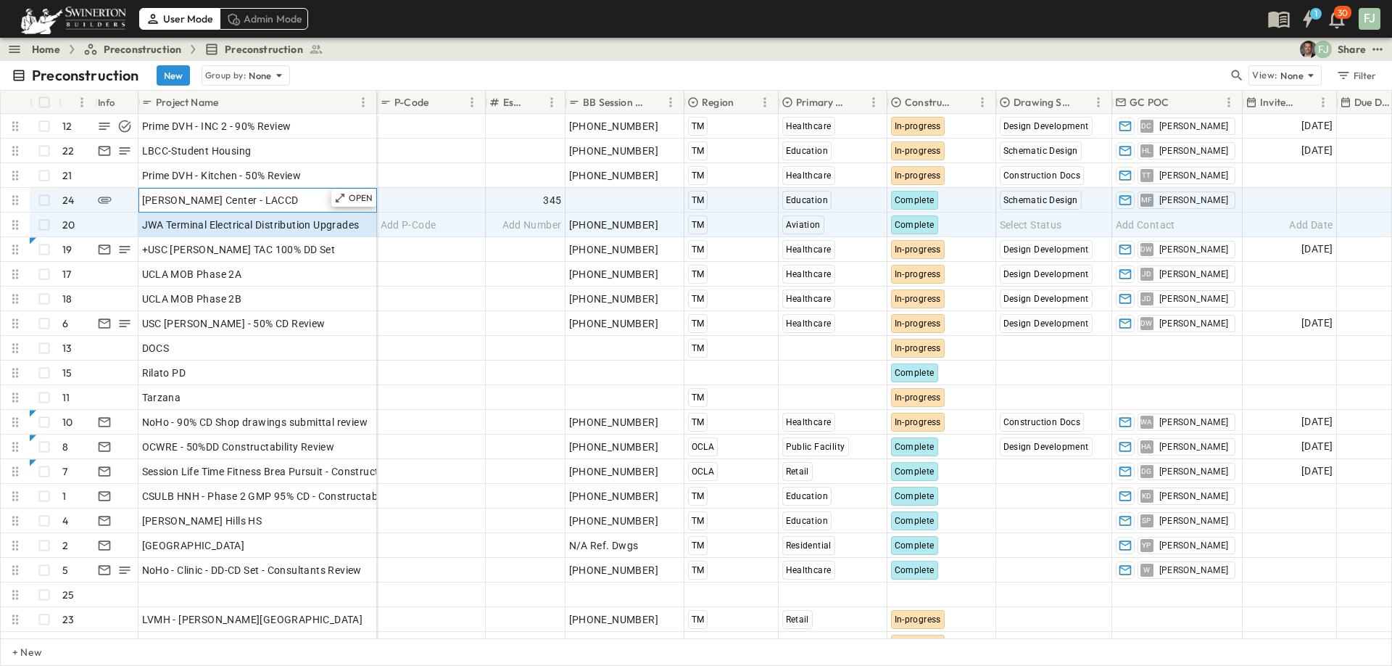
click at [175, 193] on span "[PERSON_NAME] Center - LACCD" at bounding box center [220, 200] width 157 height 15
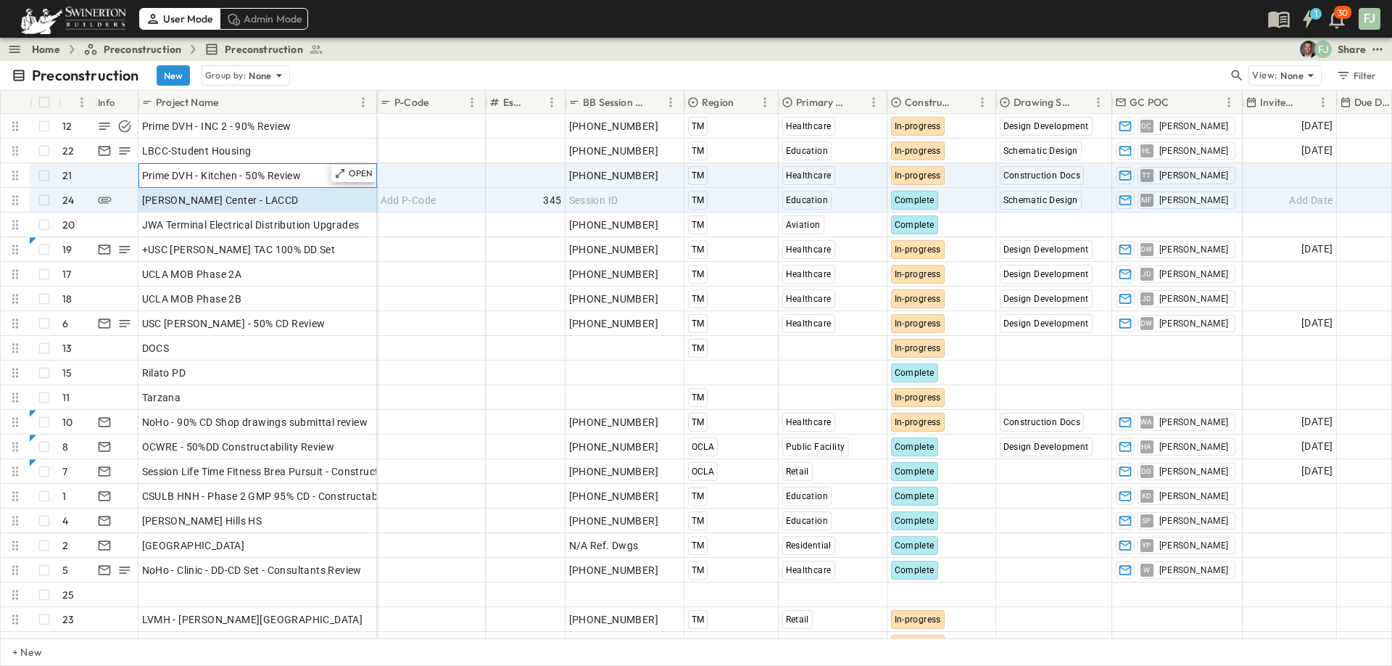
click at [180, 165] on div "Prime DVH - Kitchen - 50% Review" at bounding box center [257, 175] width 231 height 20
click at [187, 193] on span "[PERSON_NAME] Center - LACCD" at bounding box center [220, 200] width 157 height 15
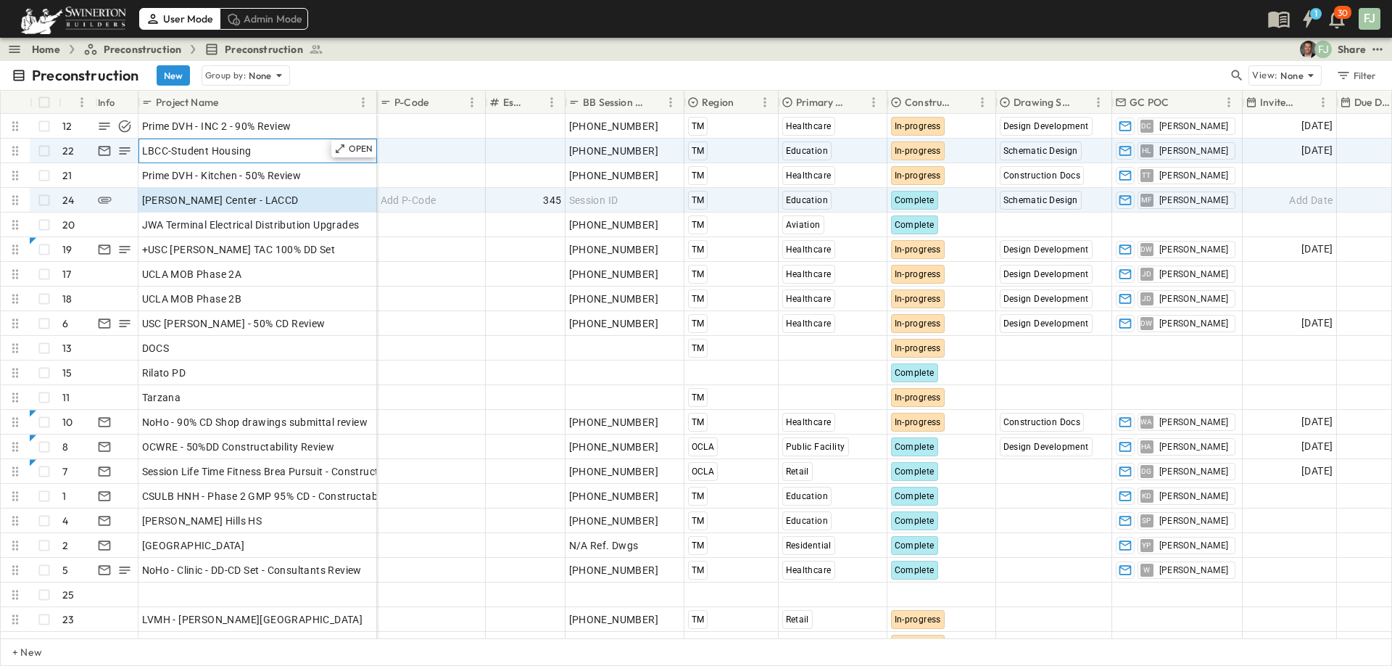
click at [260, 148] on div "LBCC-Student Housing" at bounding box center [257, 151] width 231 height 20
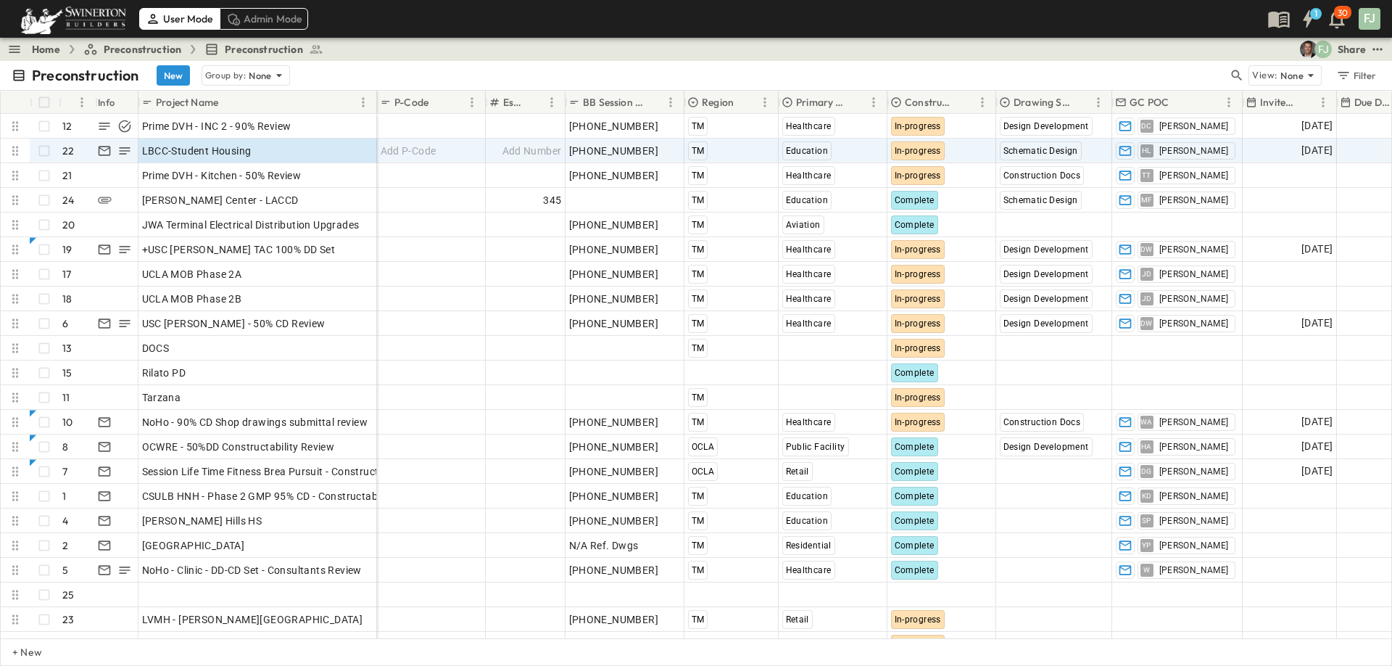
click at [616, 65] on div "Preconstruction New Group by: None" at bounding box center [620, 75] width 1217 height 20
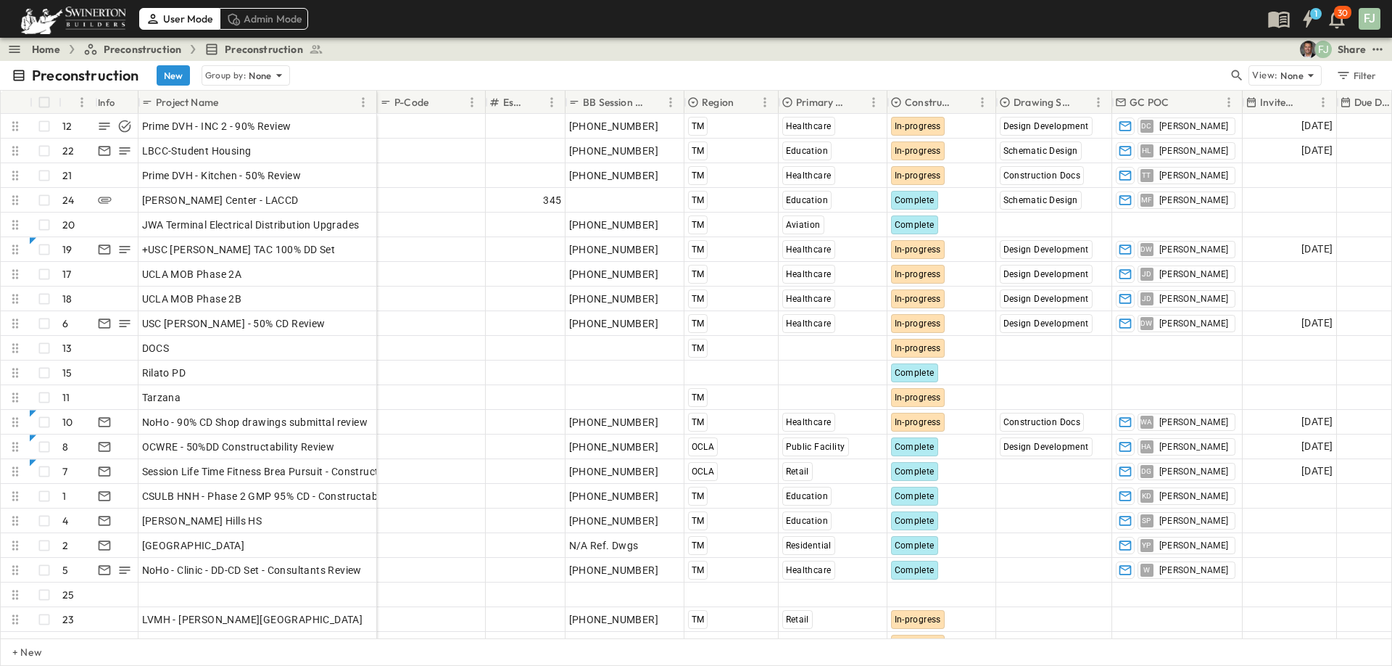
click at [616, 65] on div "Preconstruction New Group by: None" at bounding box center [620, 75] width 1217 height 20
